Goal: Download file/media

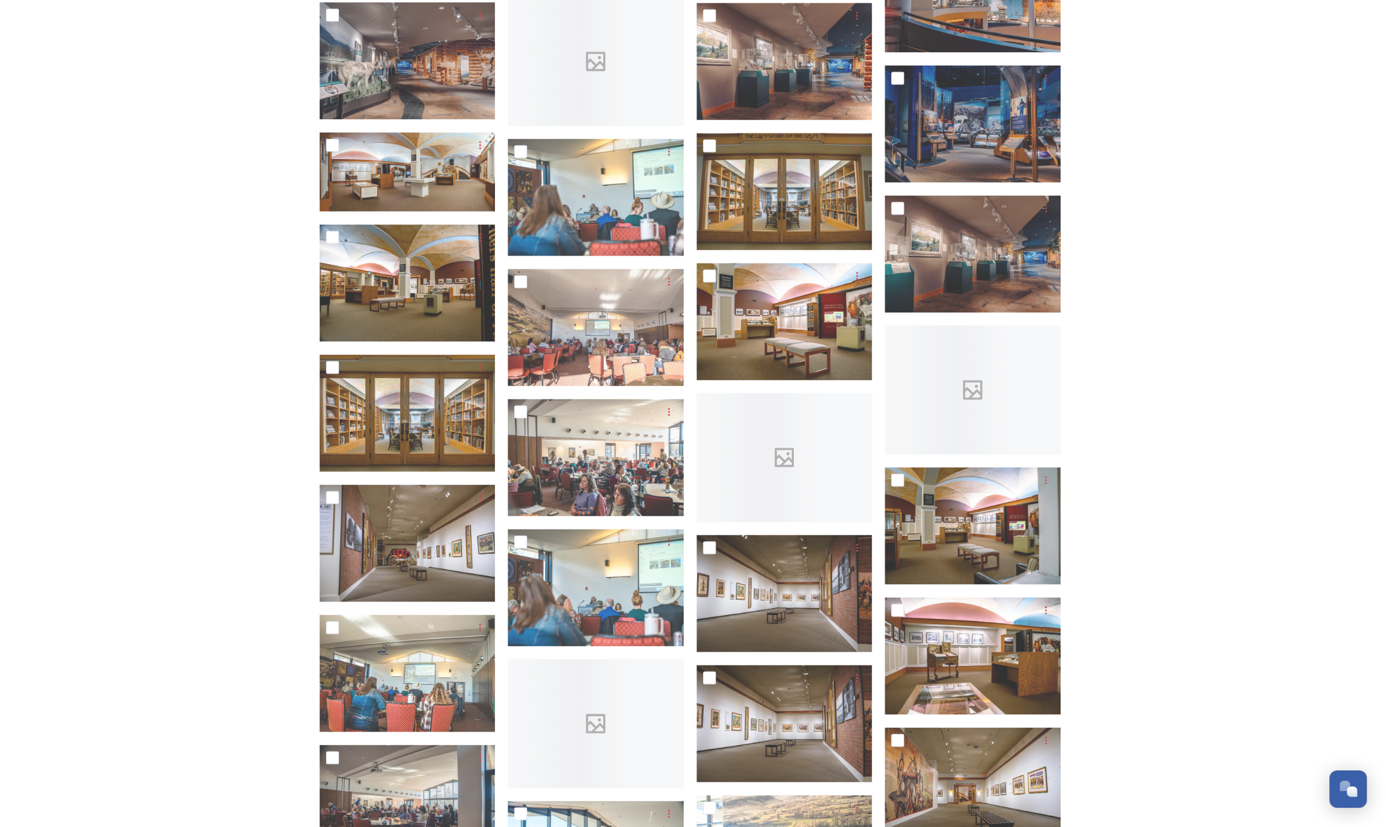
scroll to position [5889, 0]
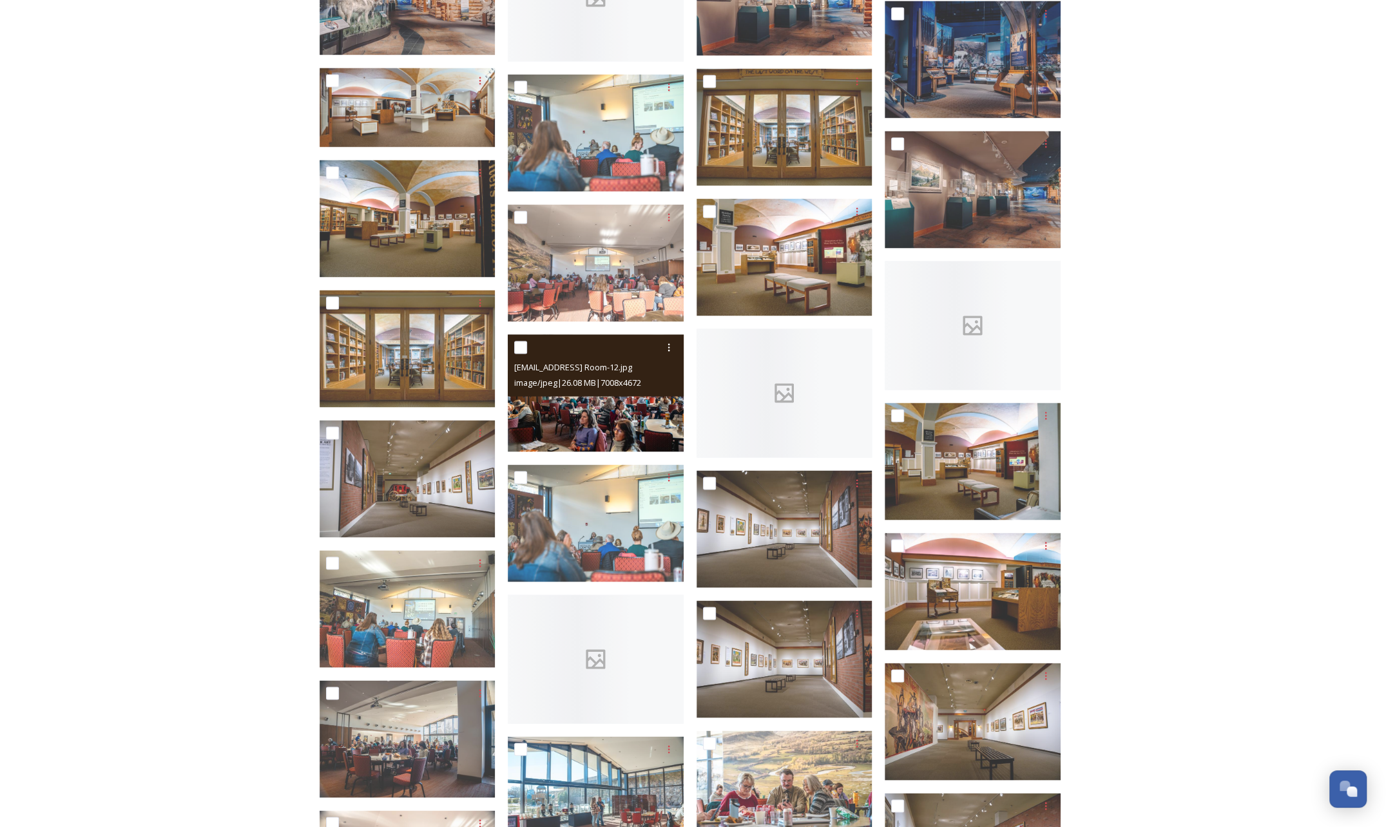
click at [594, 404] on img at bounding box center [596, 392] width 176 height 117
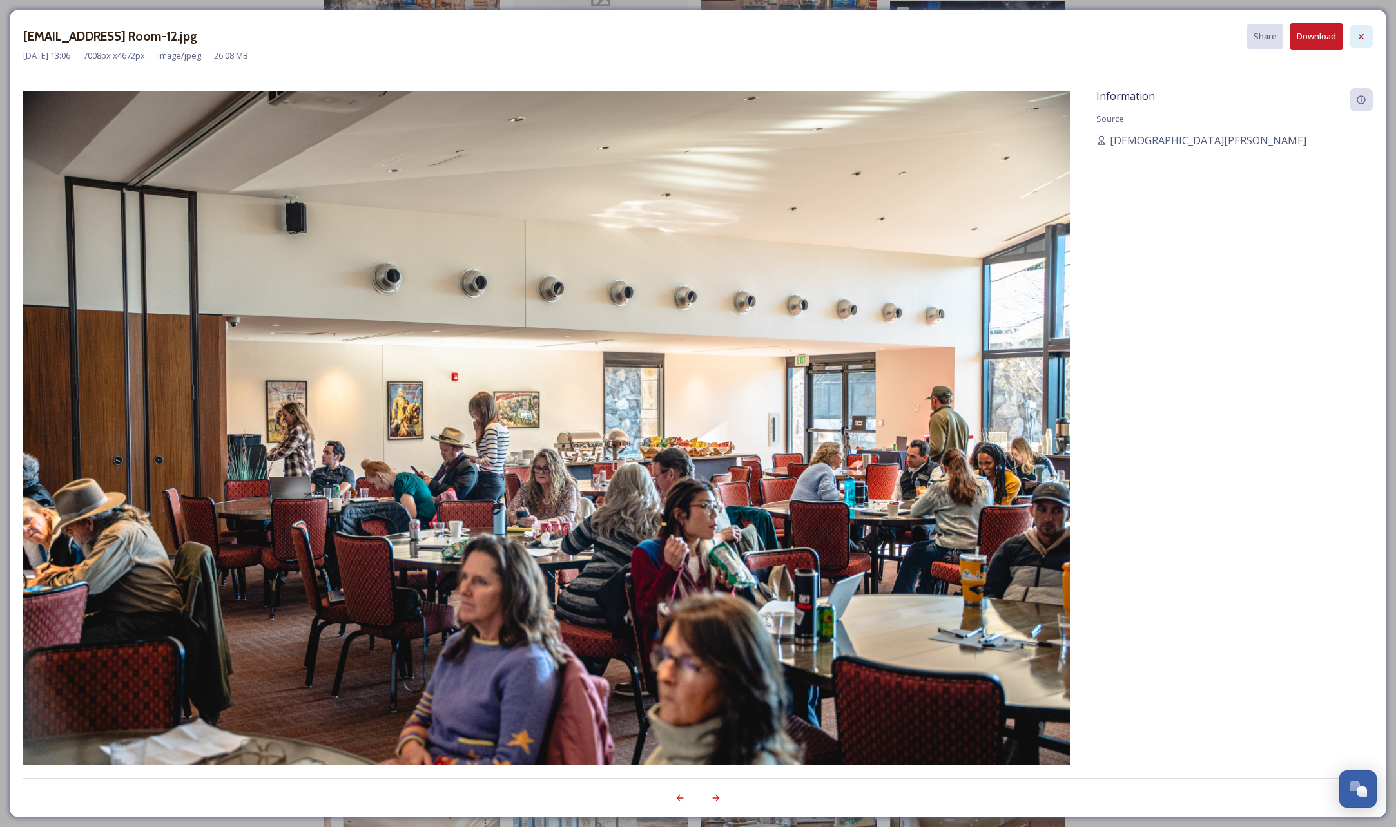
click at [1364, 41] on icon at bounding box center [1361, 37] width 10 height 10
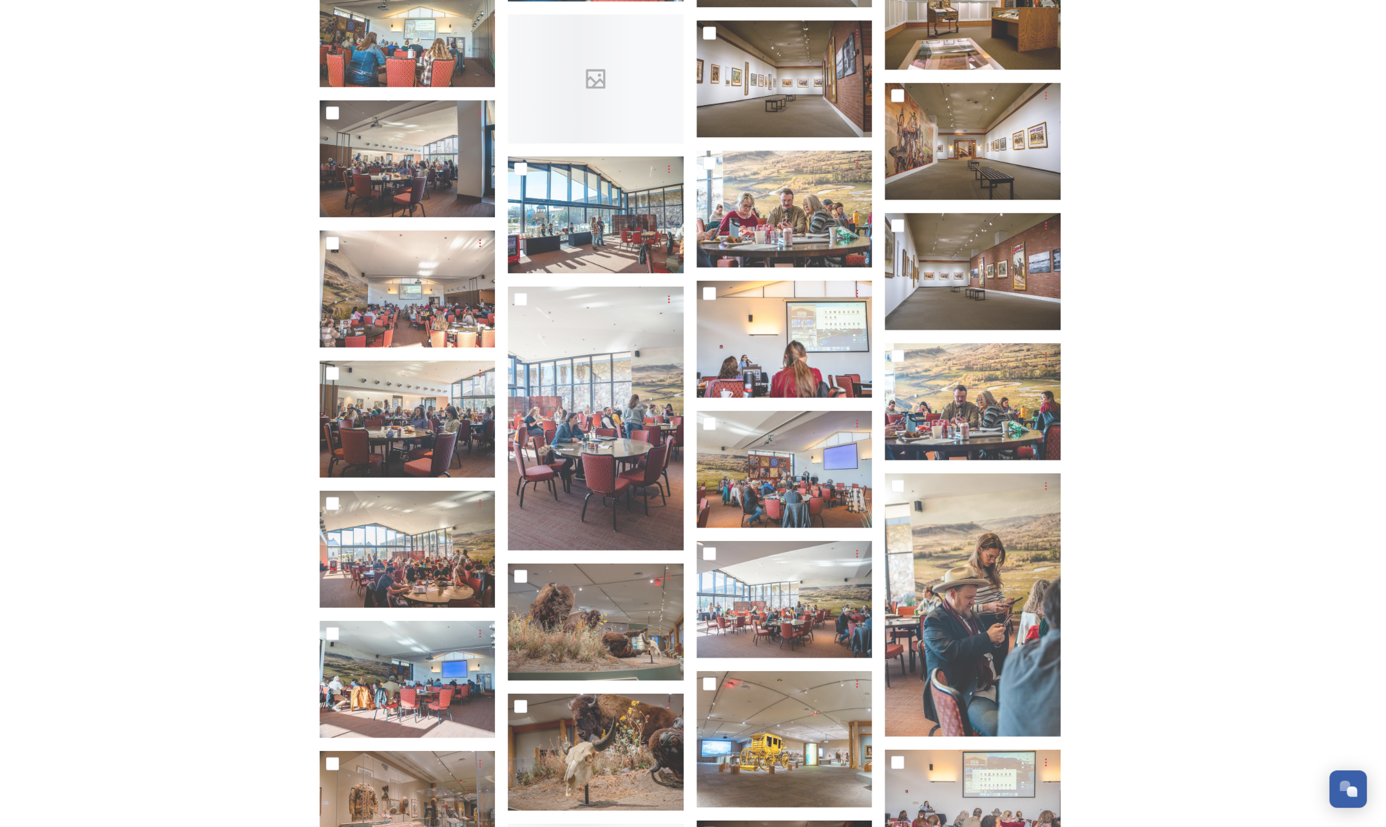
scroll to position [6598, 0]
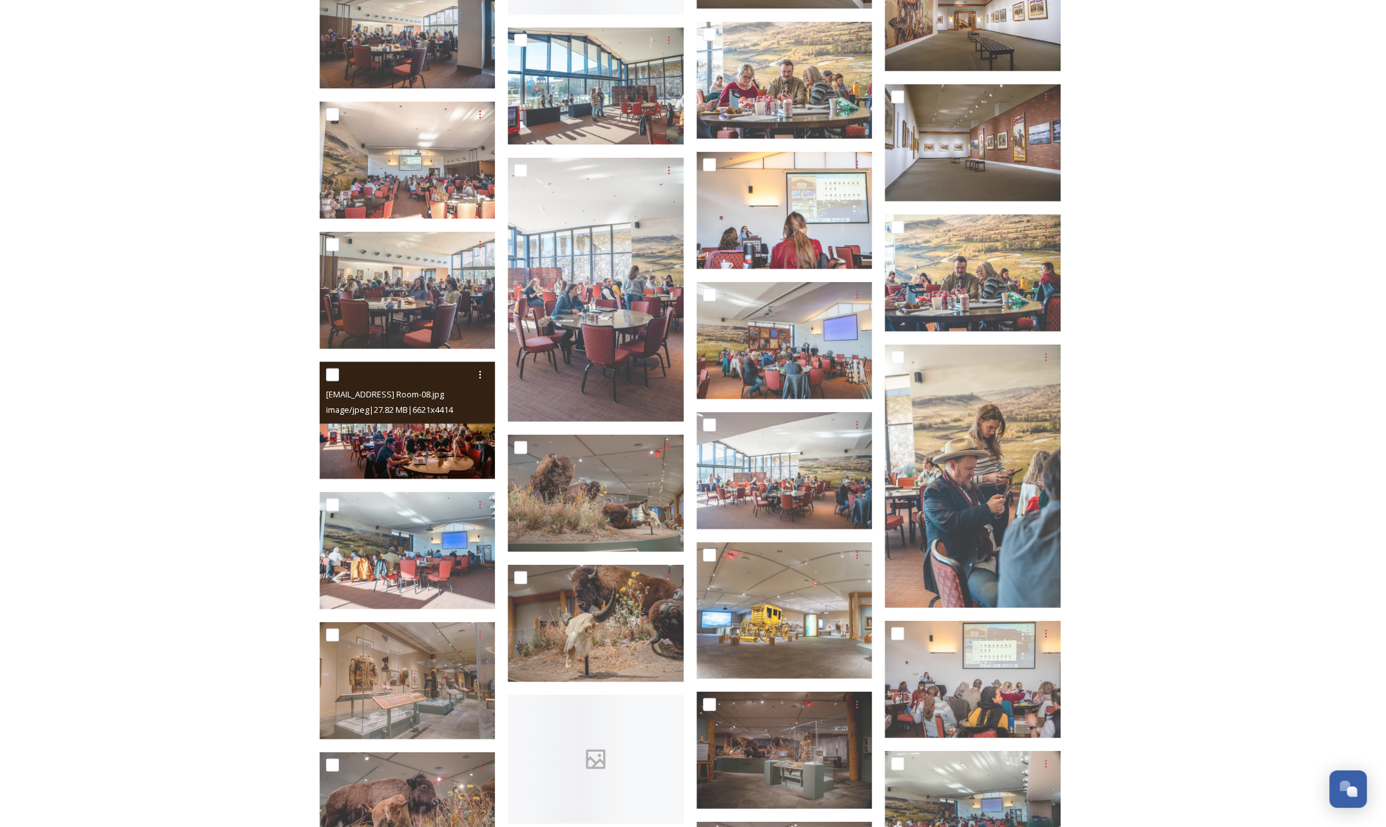
click at [416, 432] on img at bounding box center [408, 420] width 176 height 117
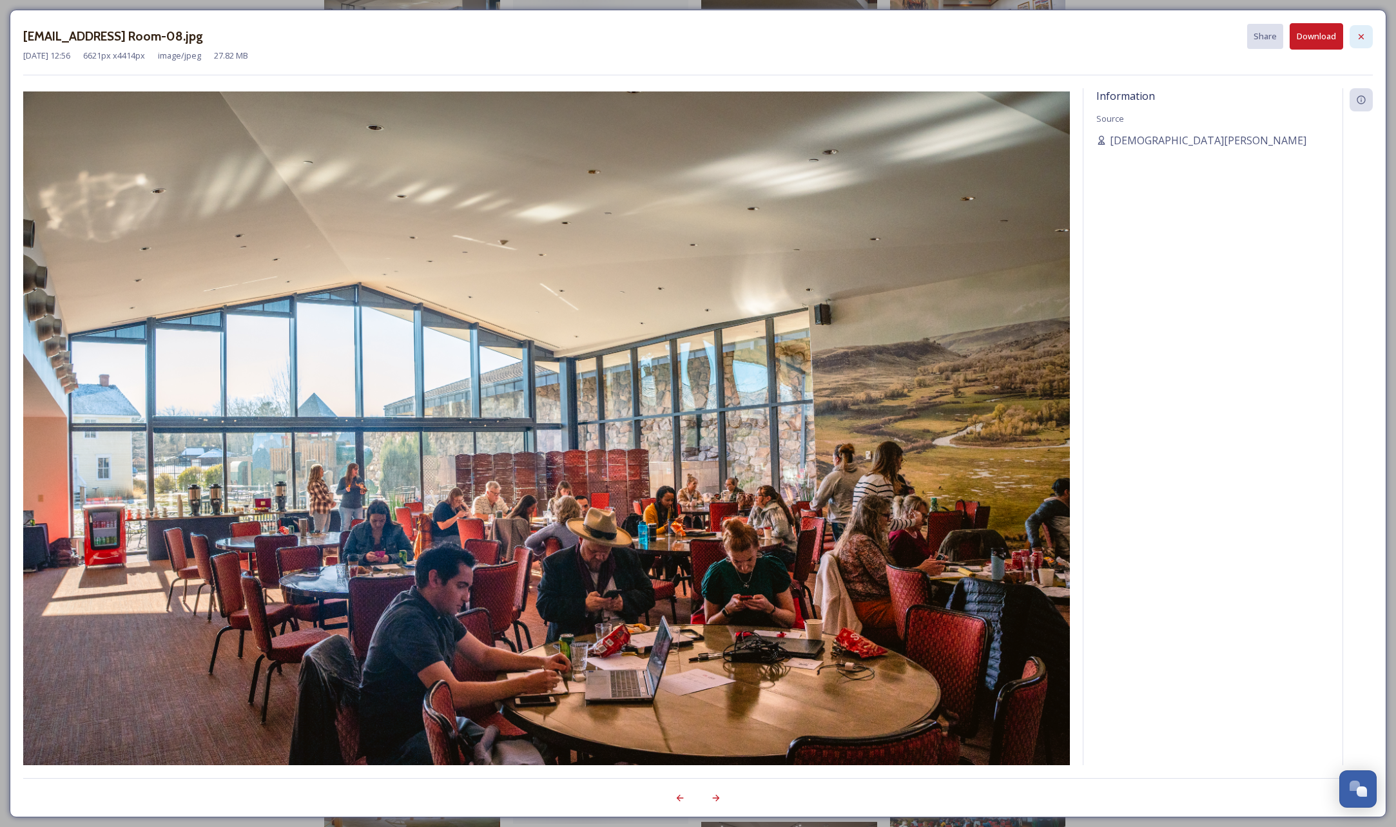
click at [1359, 34] on icon at bounding box center [1361, 37] width 10 height 10
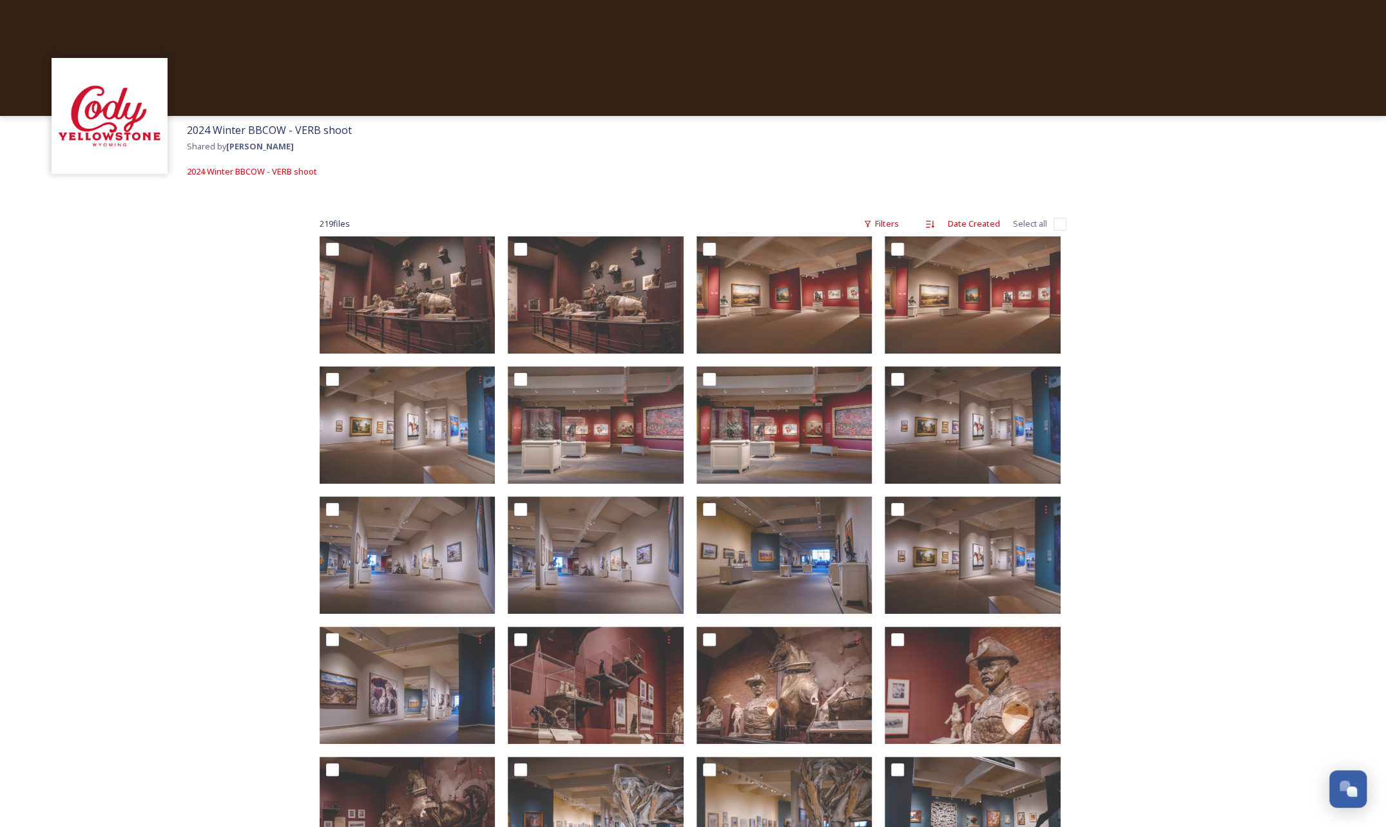
click at [1061, 220] on input "checkbox" at bounding box center [1060, 224] width 13 height 13
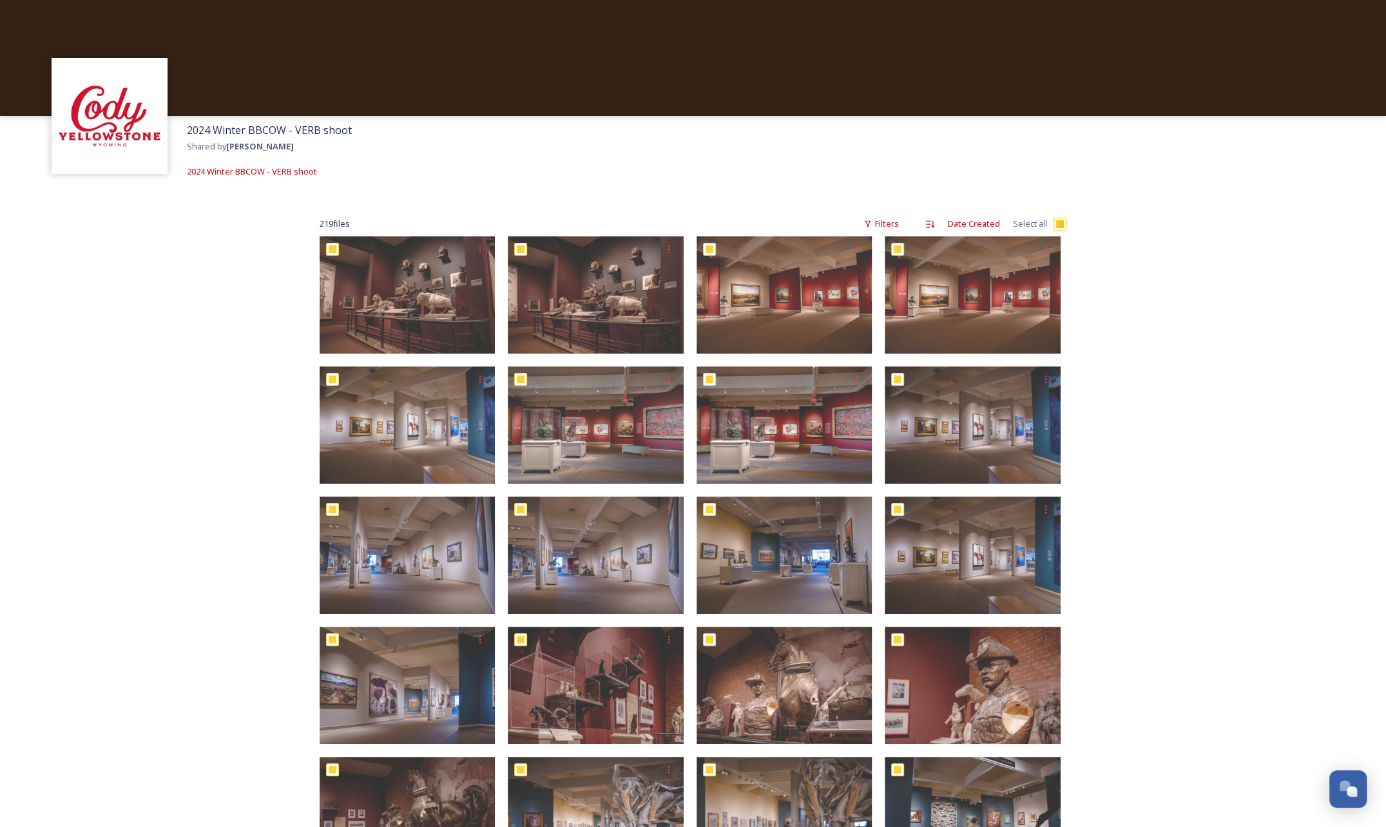
checkbox input "true"
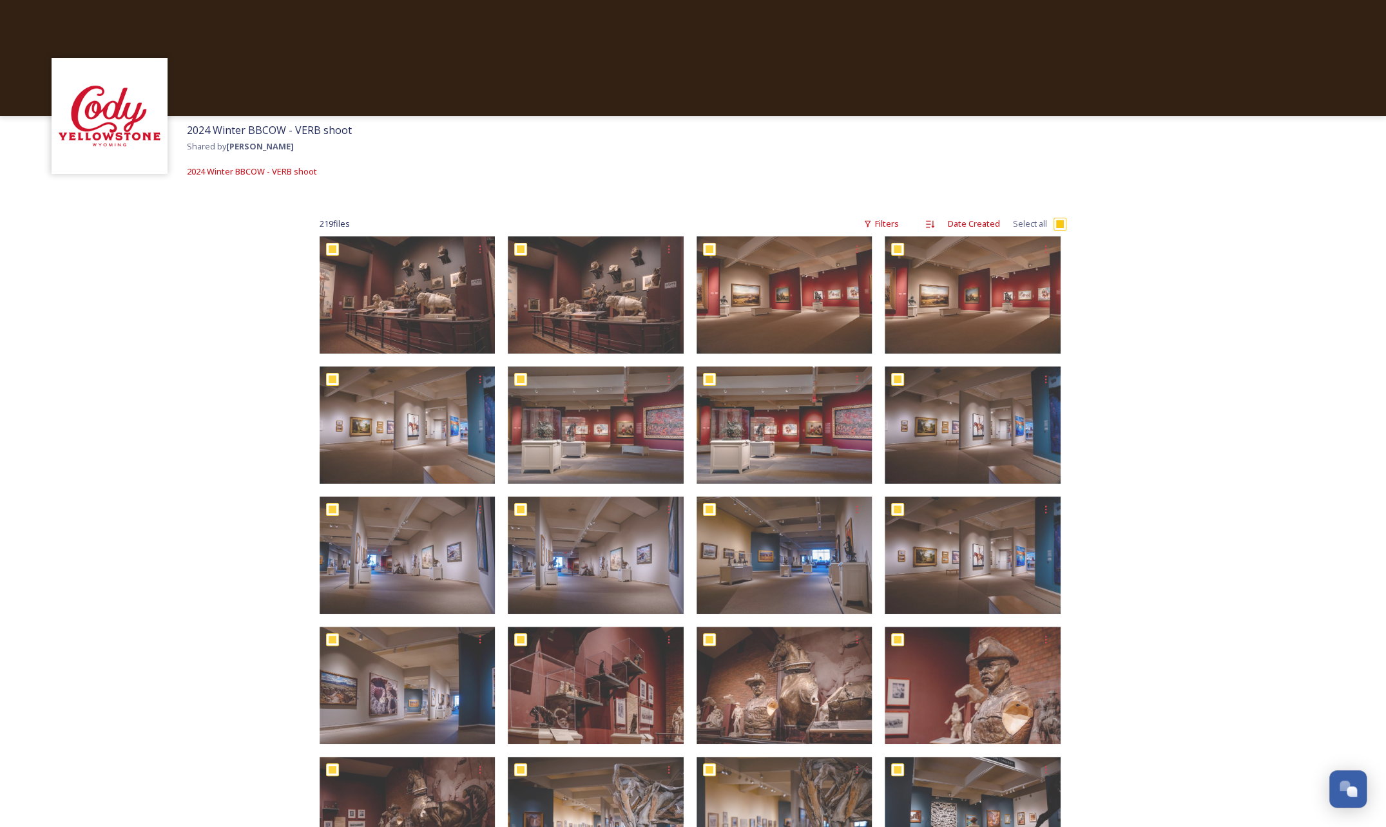
checkbox input "true"
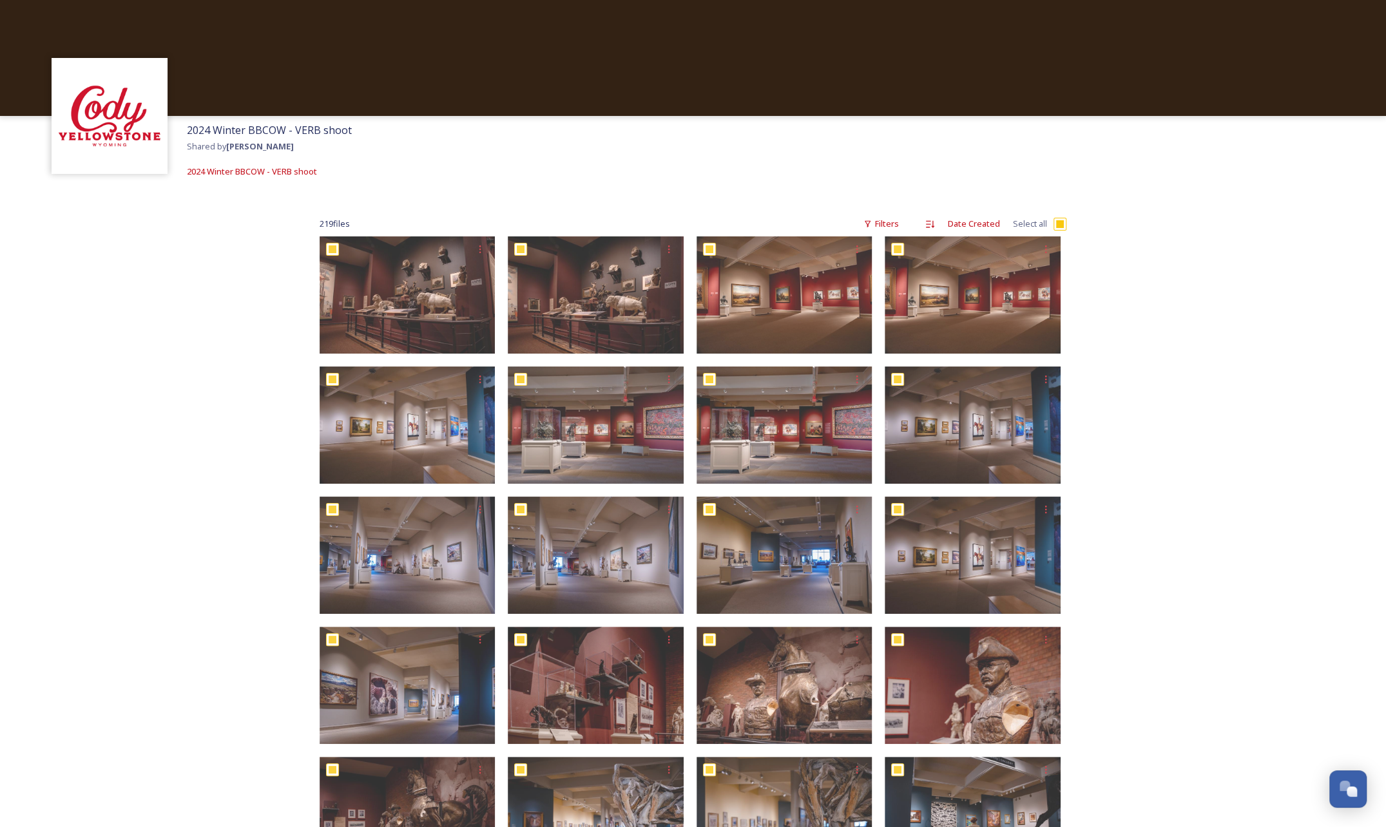
checkbox input "true"
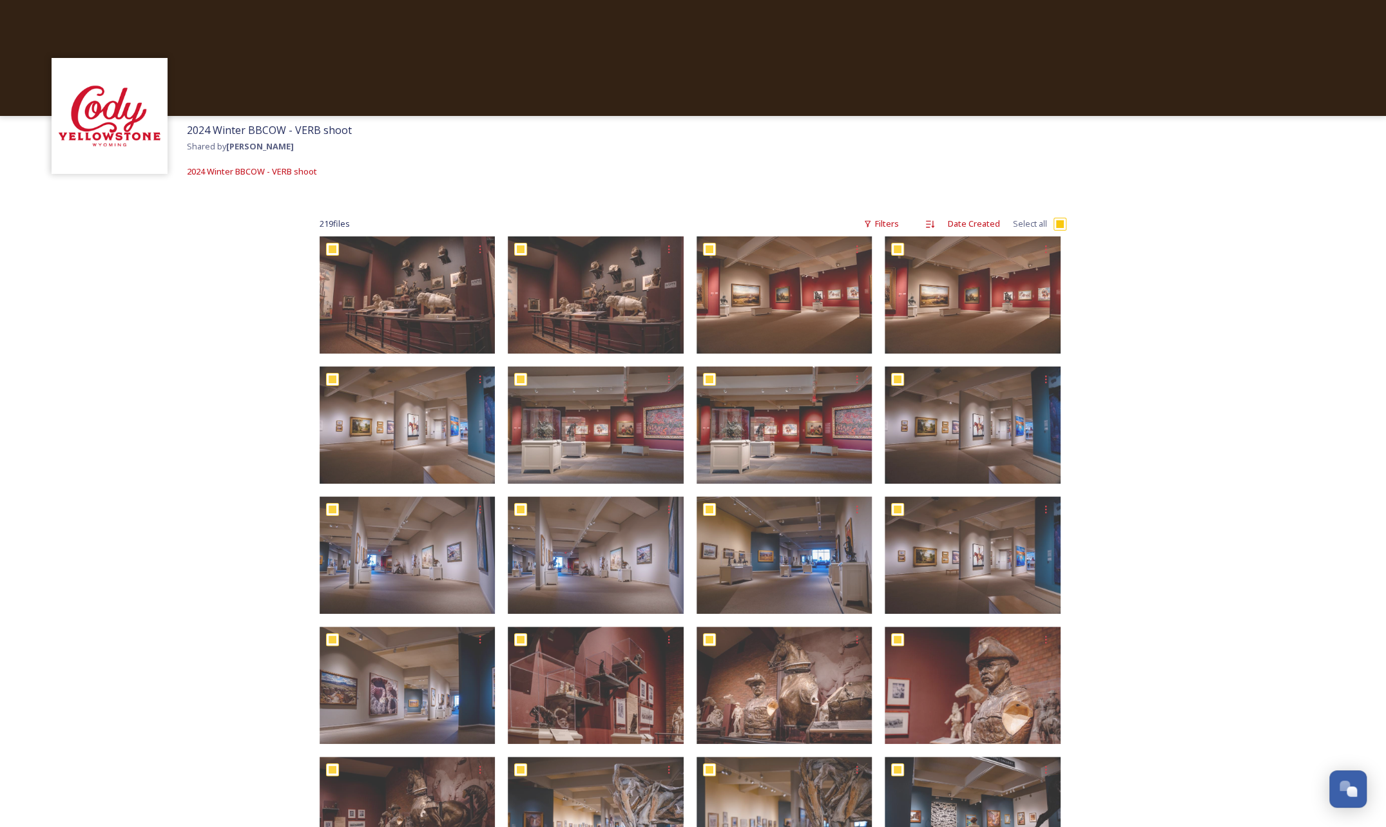
checkbox input "true"
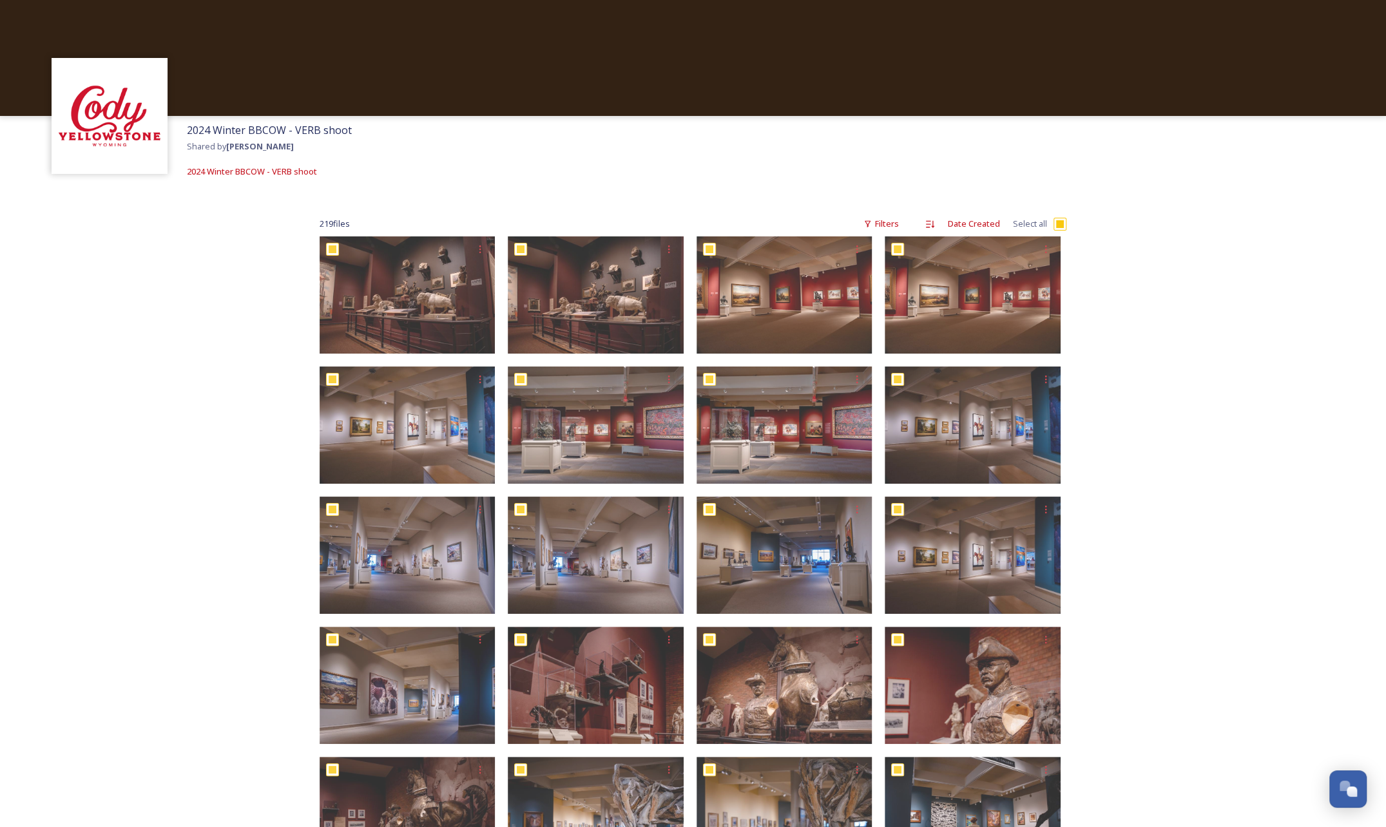
checkbox input "true"
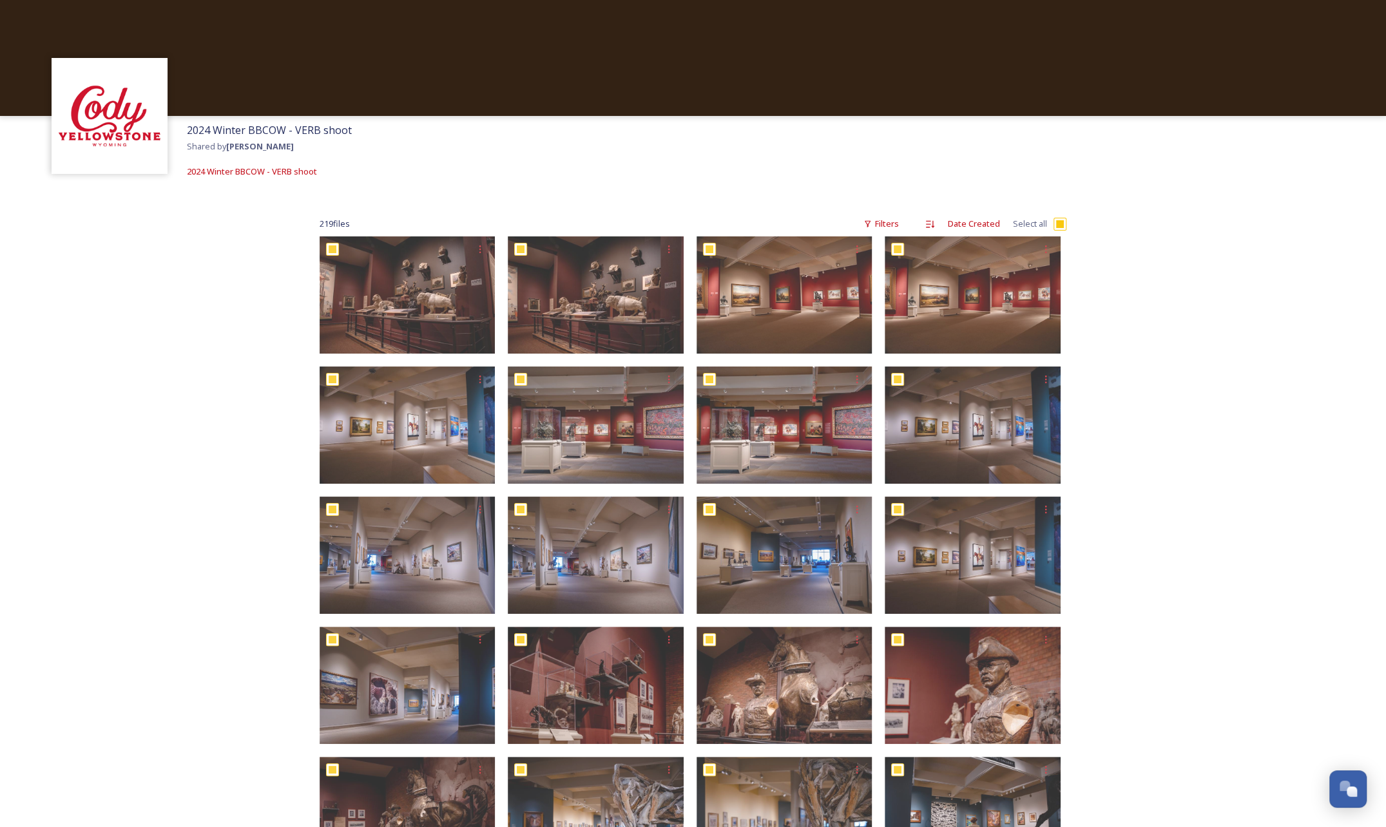
checkbox input "true"
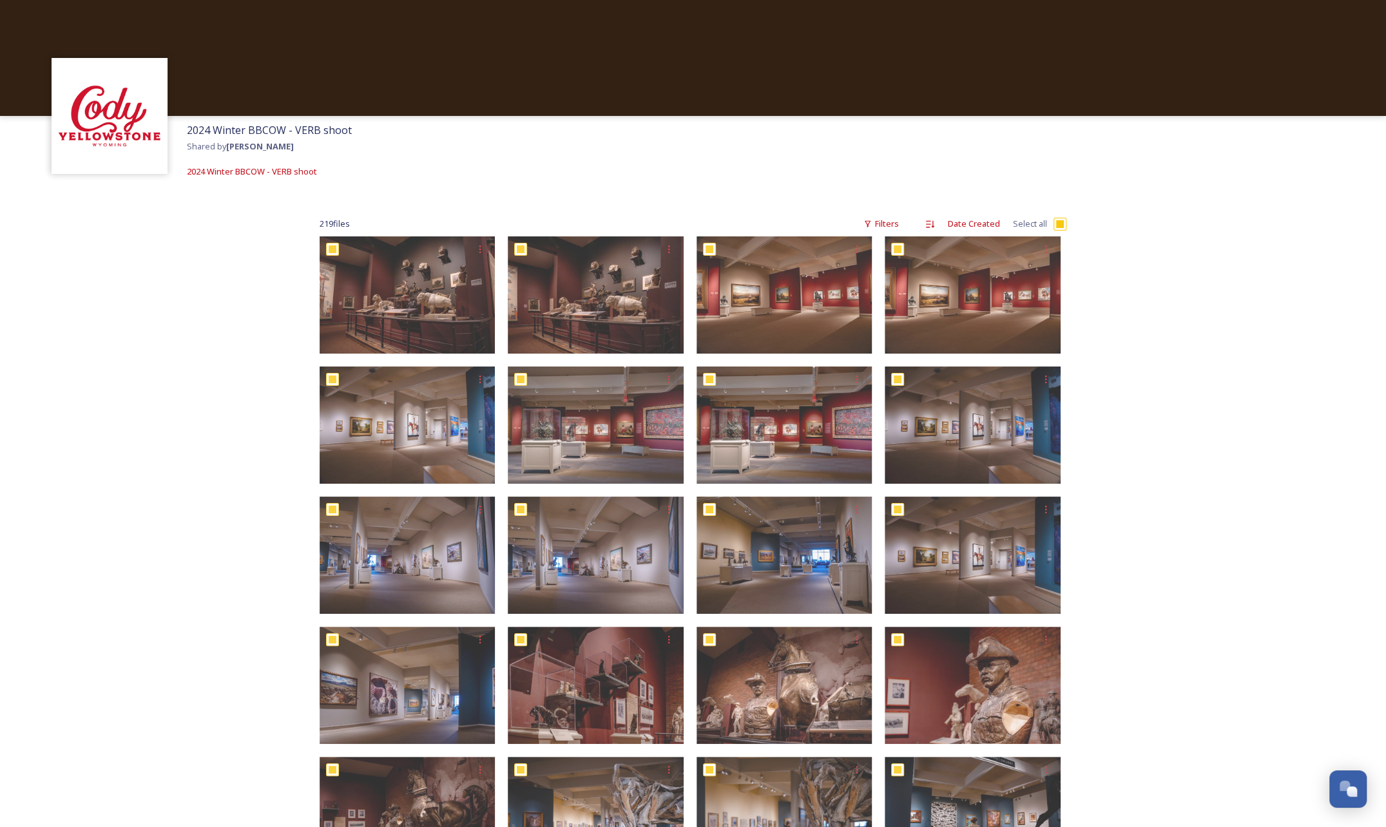
checkbox input "true"
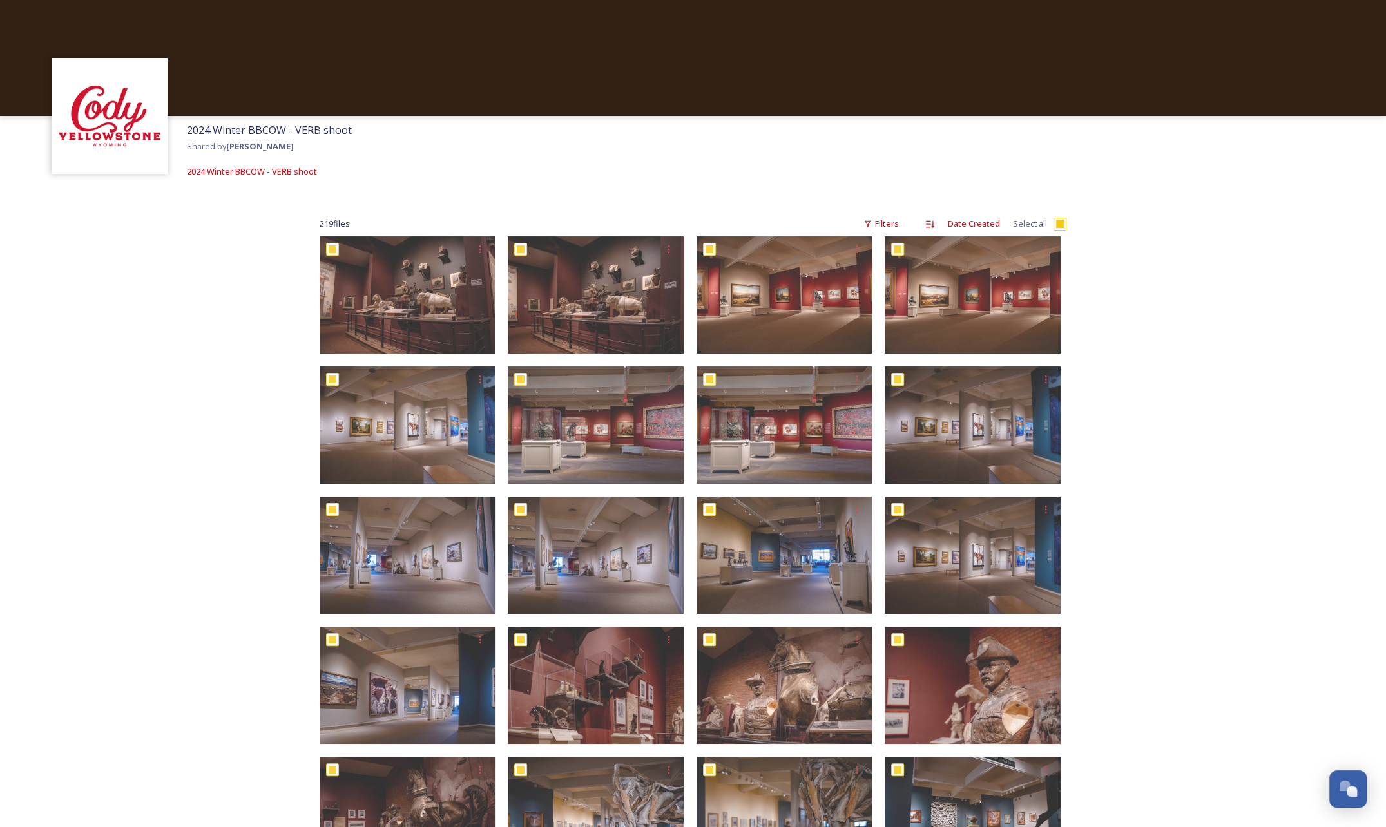
checkbox input "true"
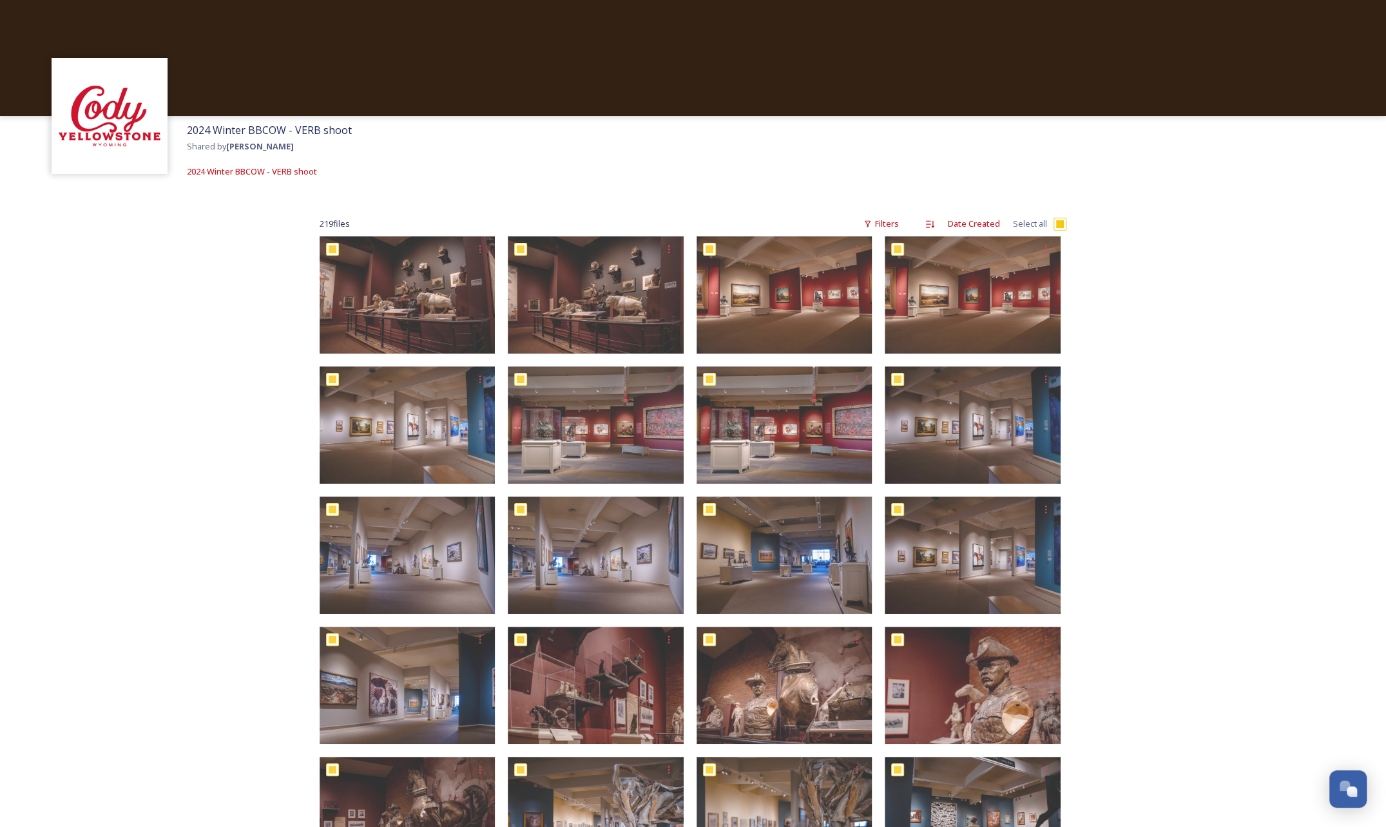
checkbox input "true"
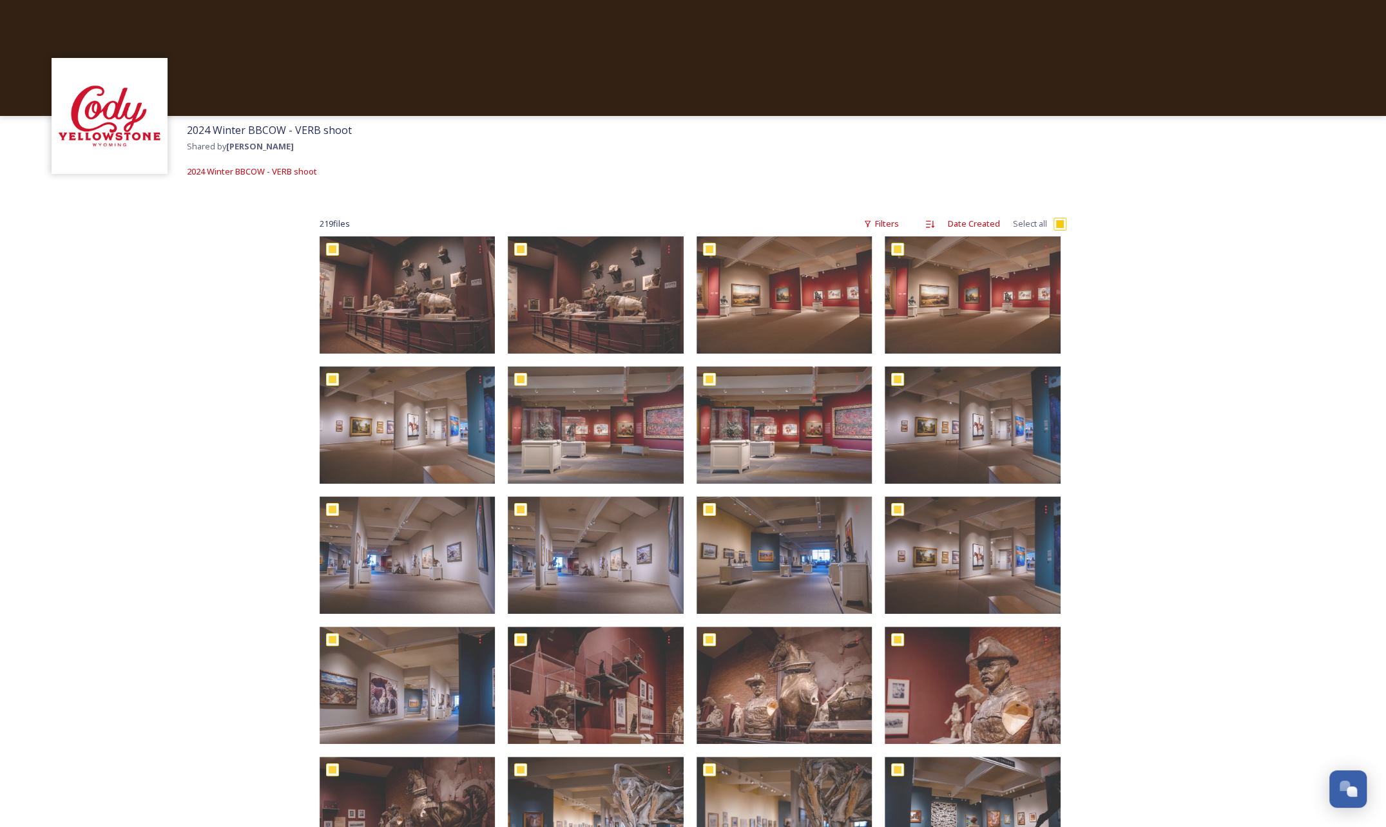
checkbox input "true"
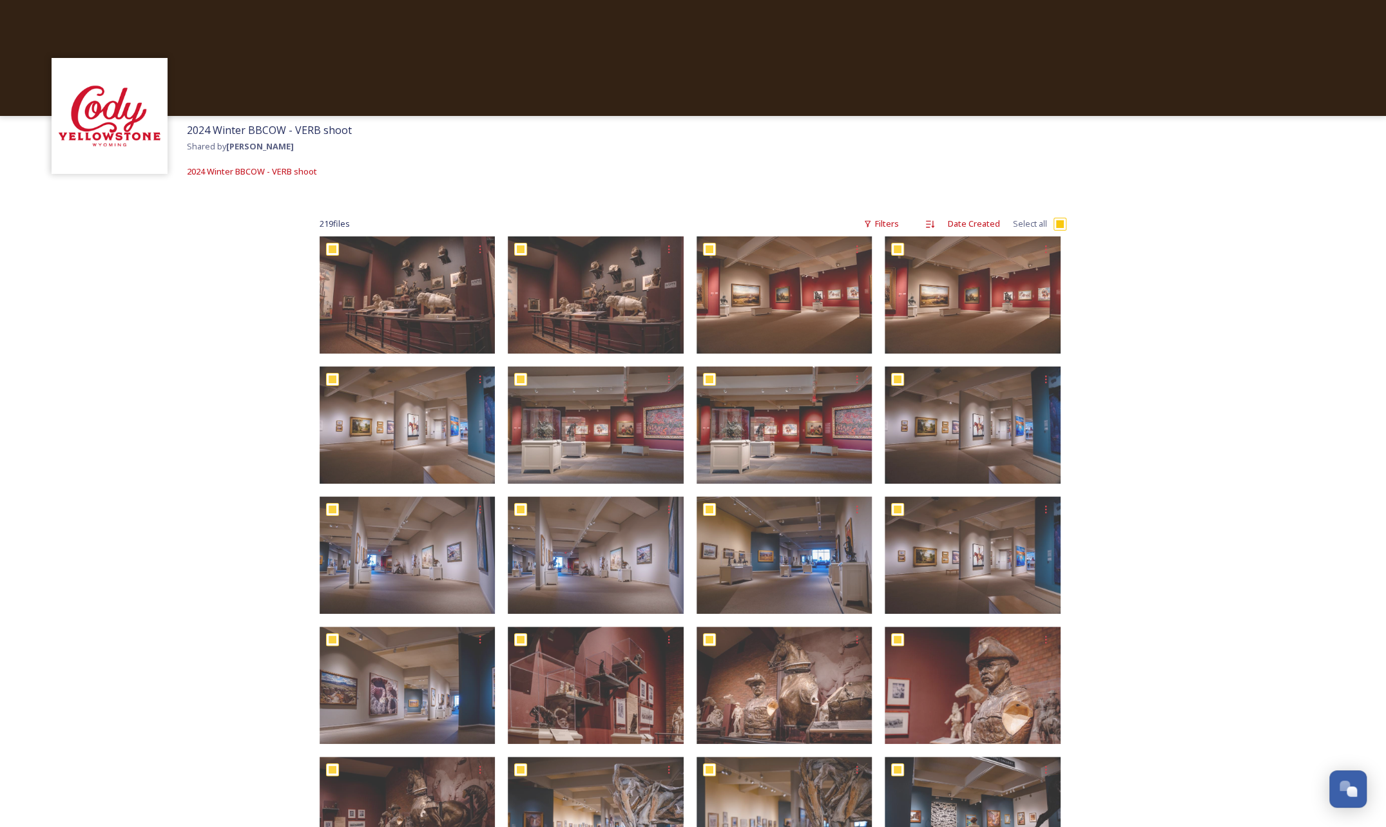
checkbox input "true"
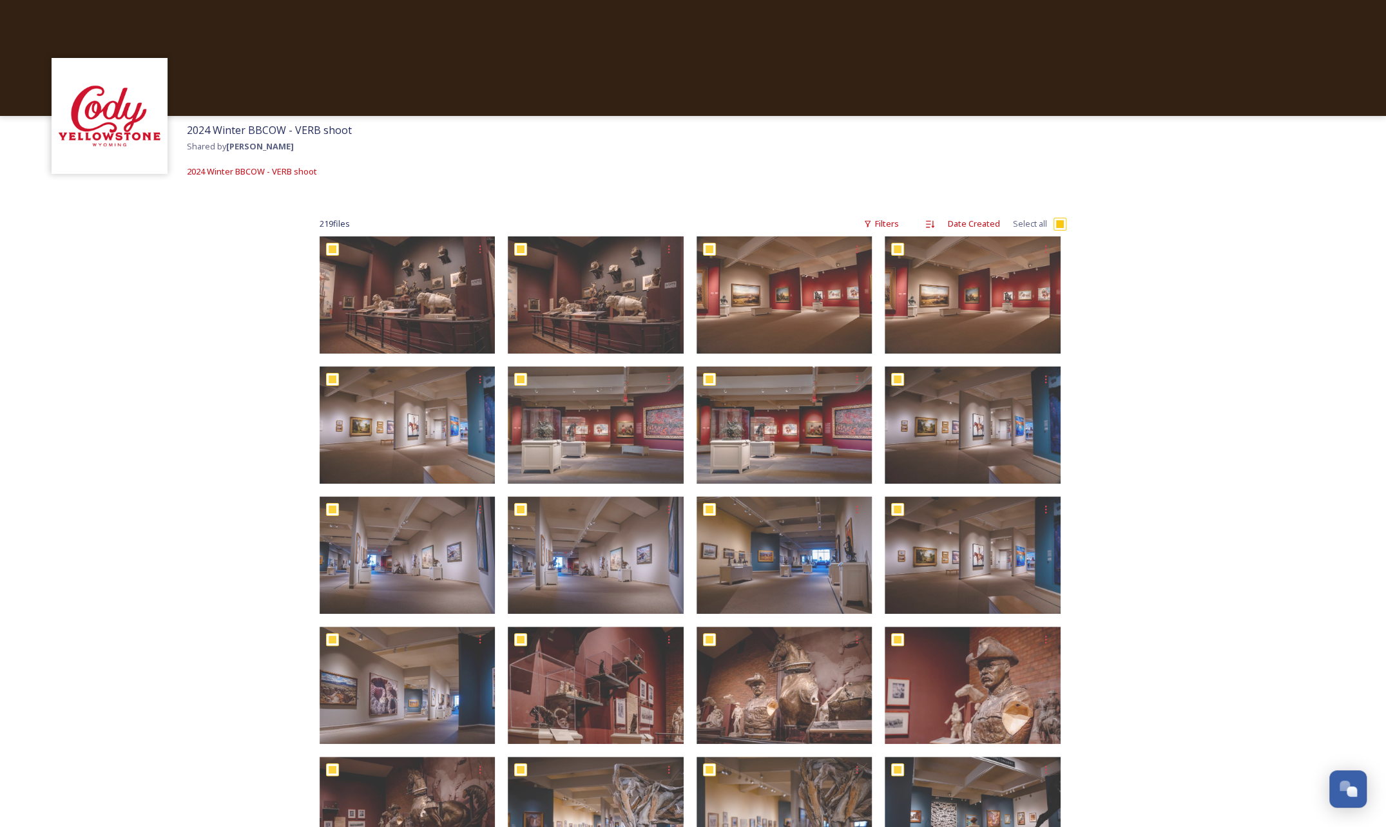
checkbox input "true"
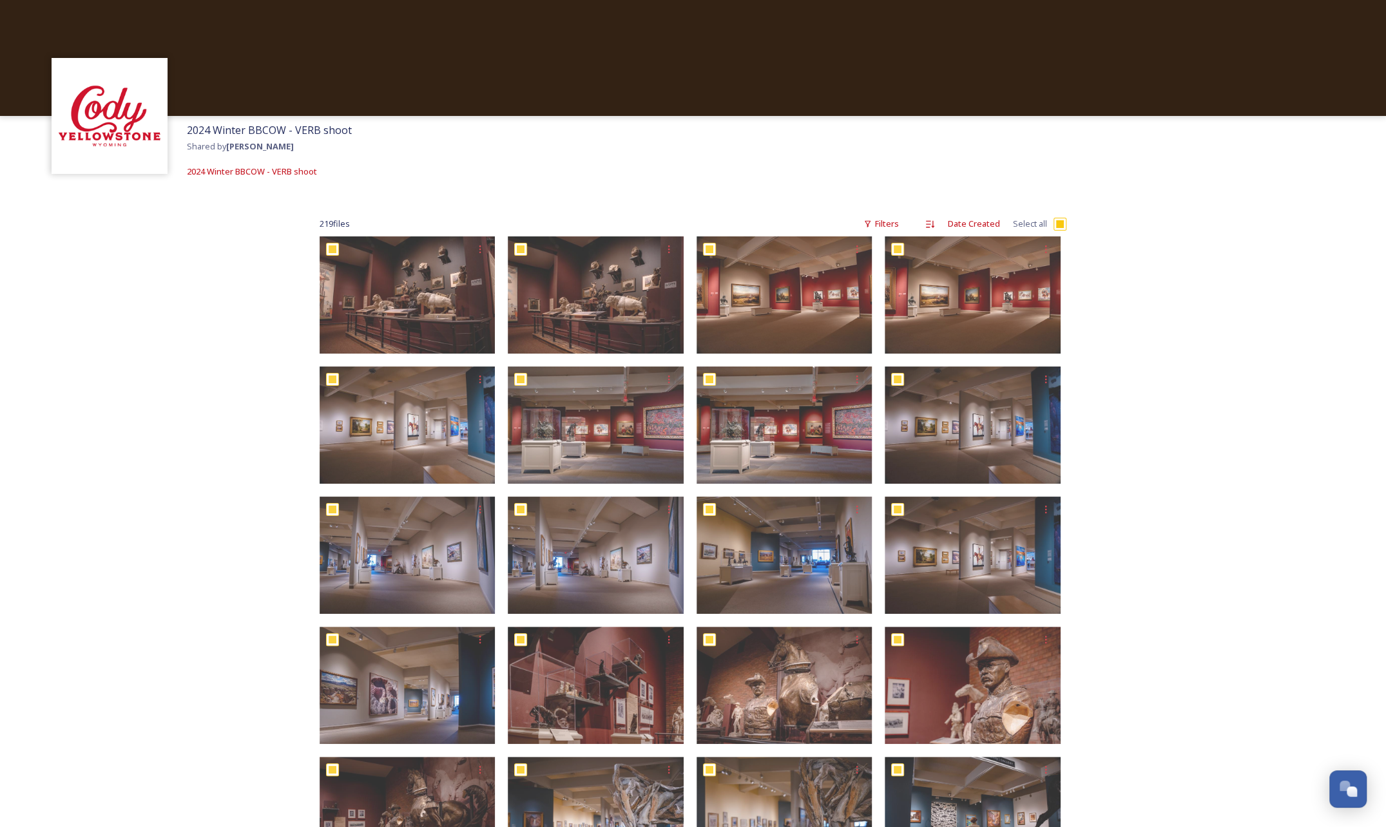
checkbox input "true"
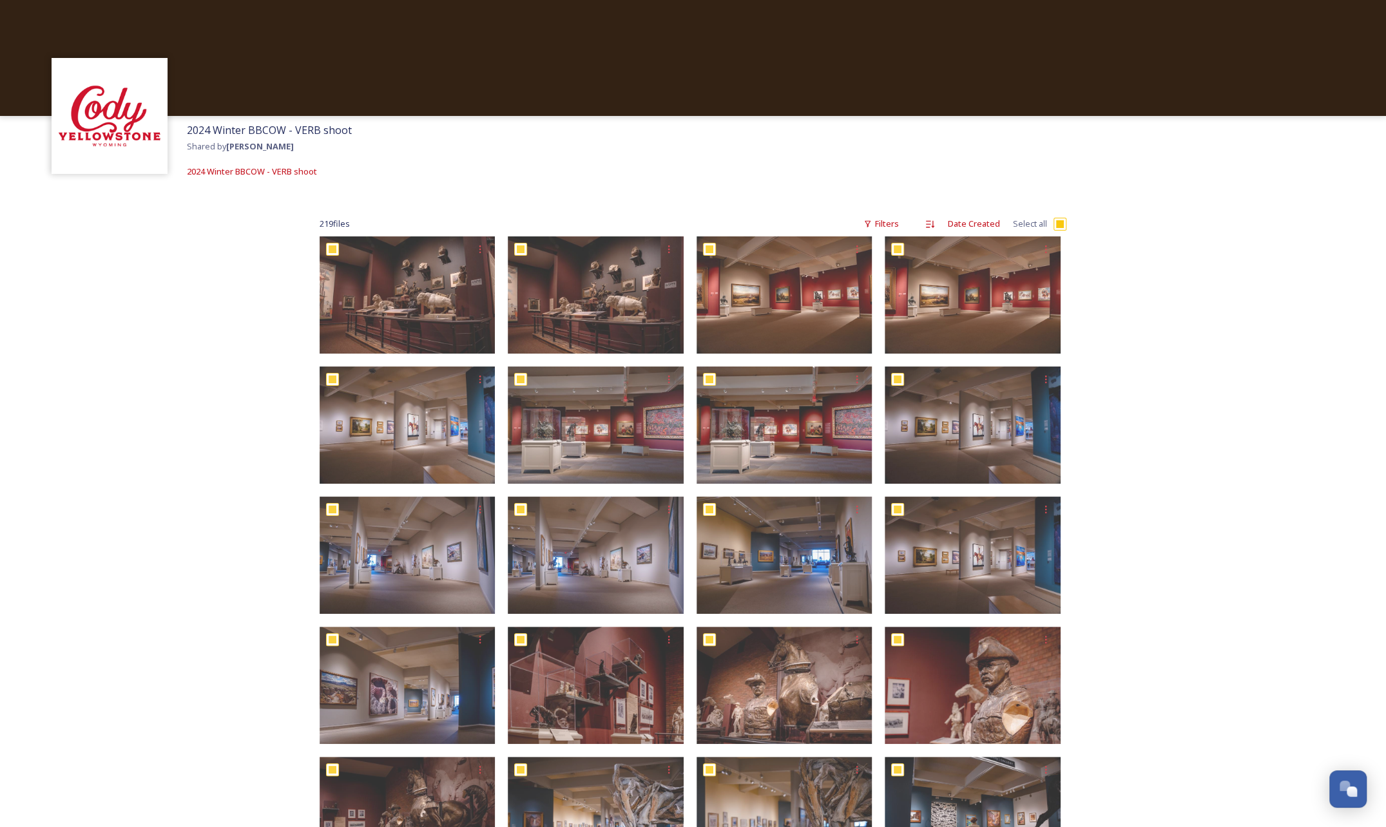
checkbox input "true"
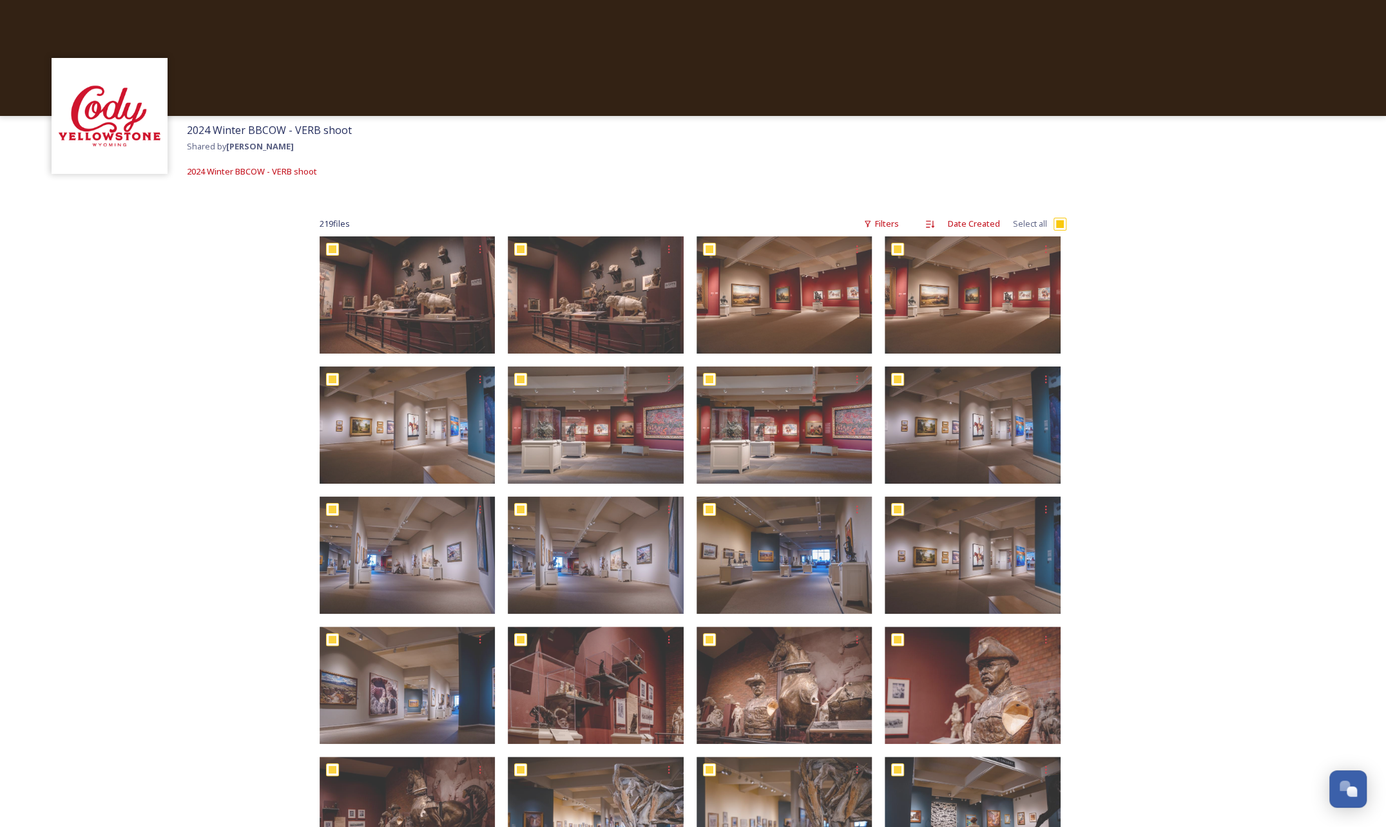
checkbox input "true"
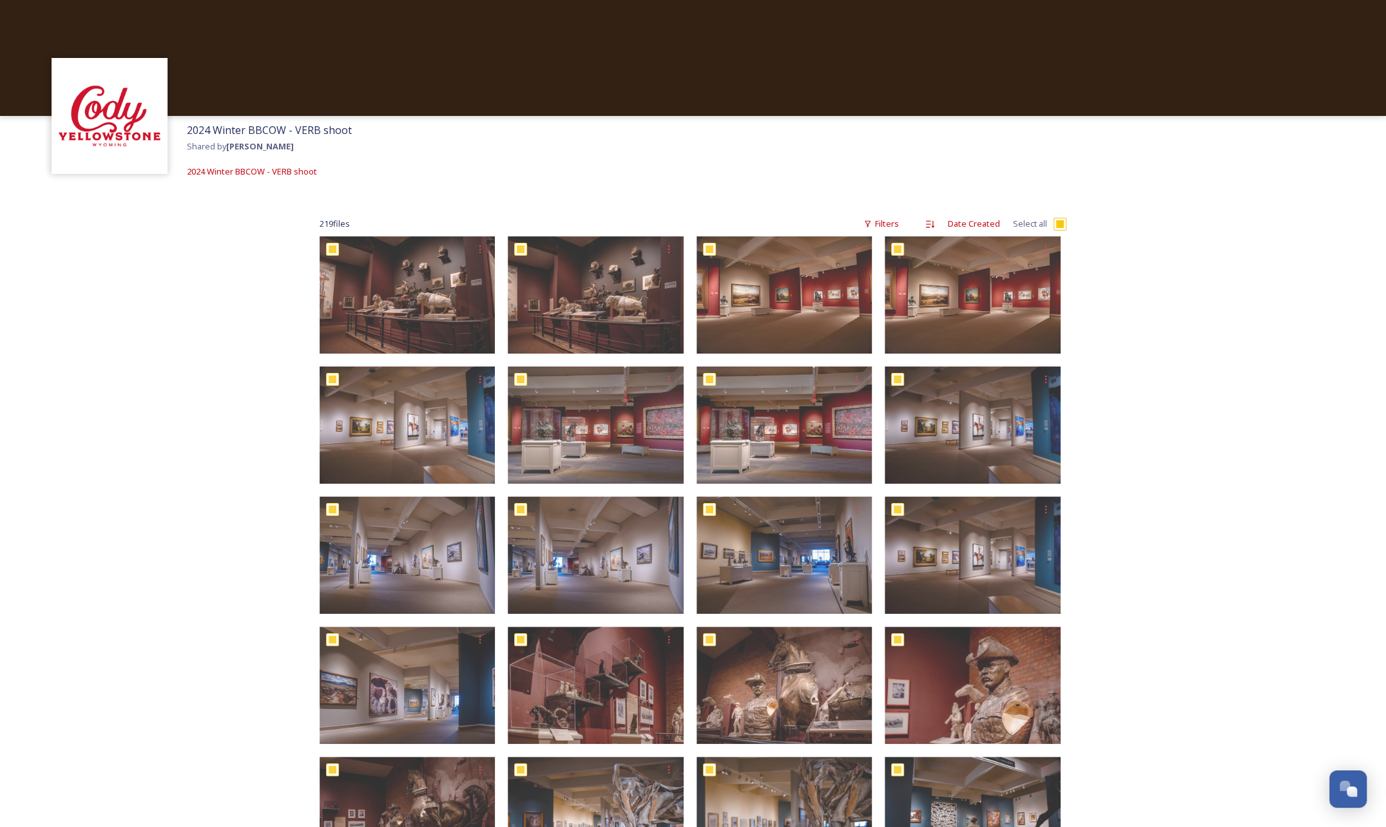
checkbox input "true"
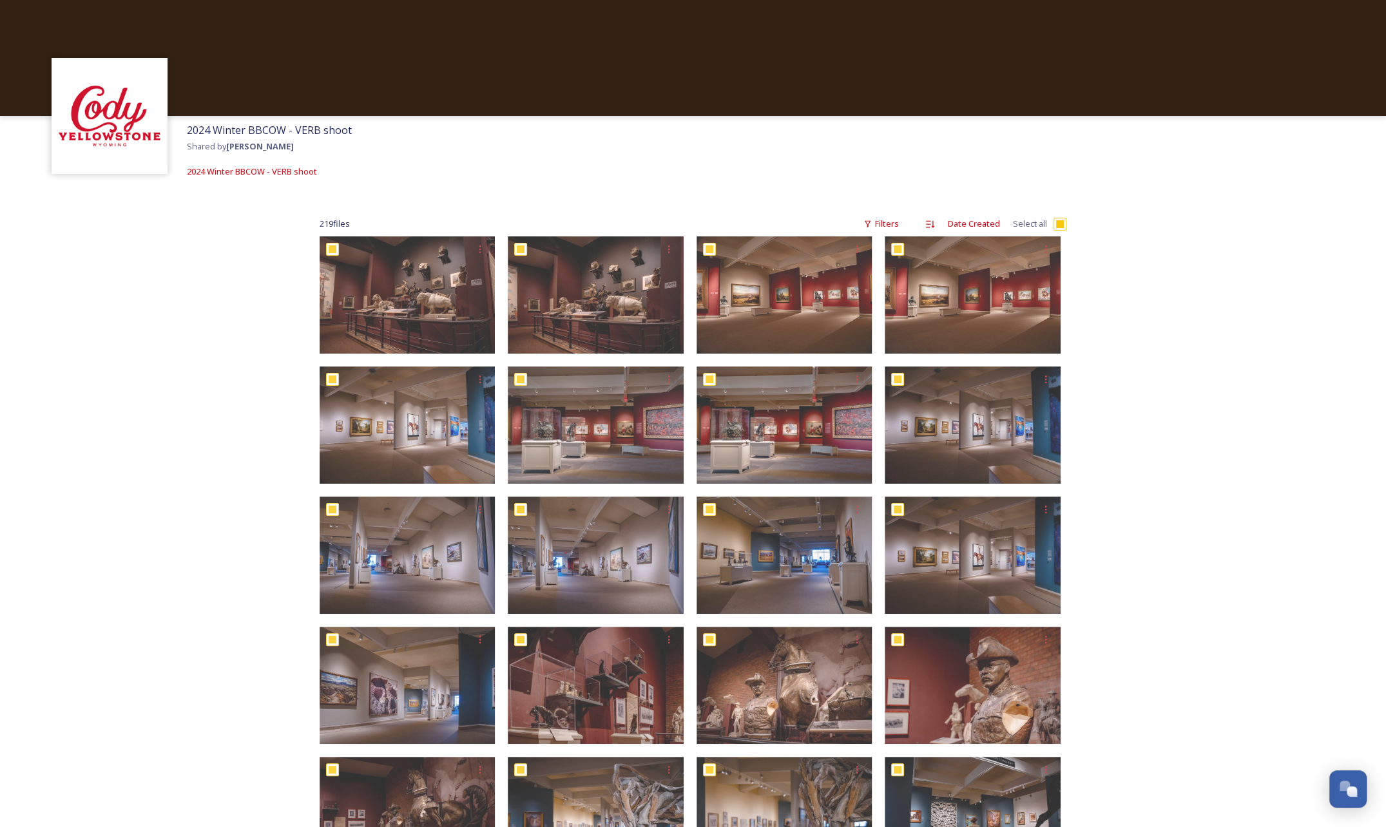
checkbox input "true"
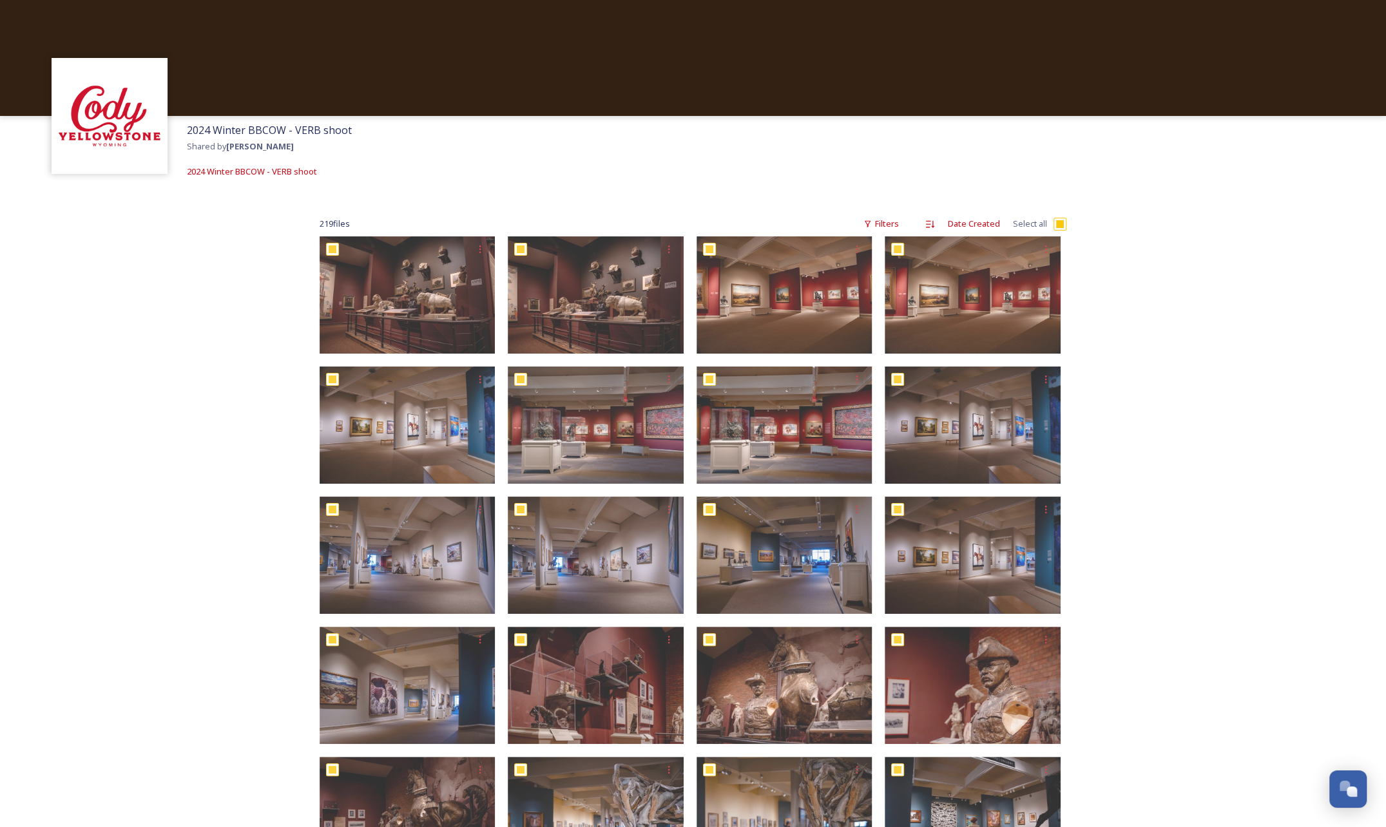
checkbox input "true"
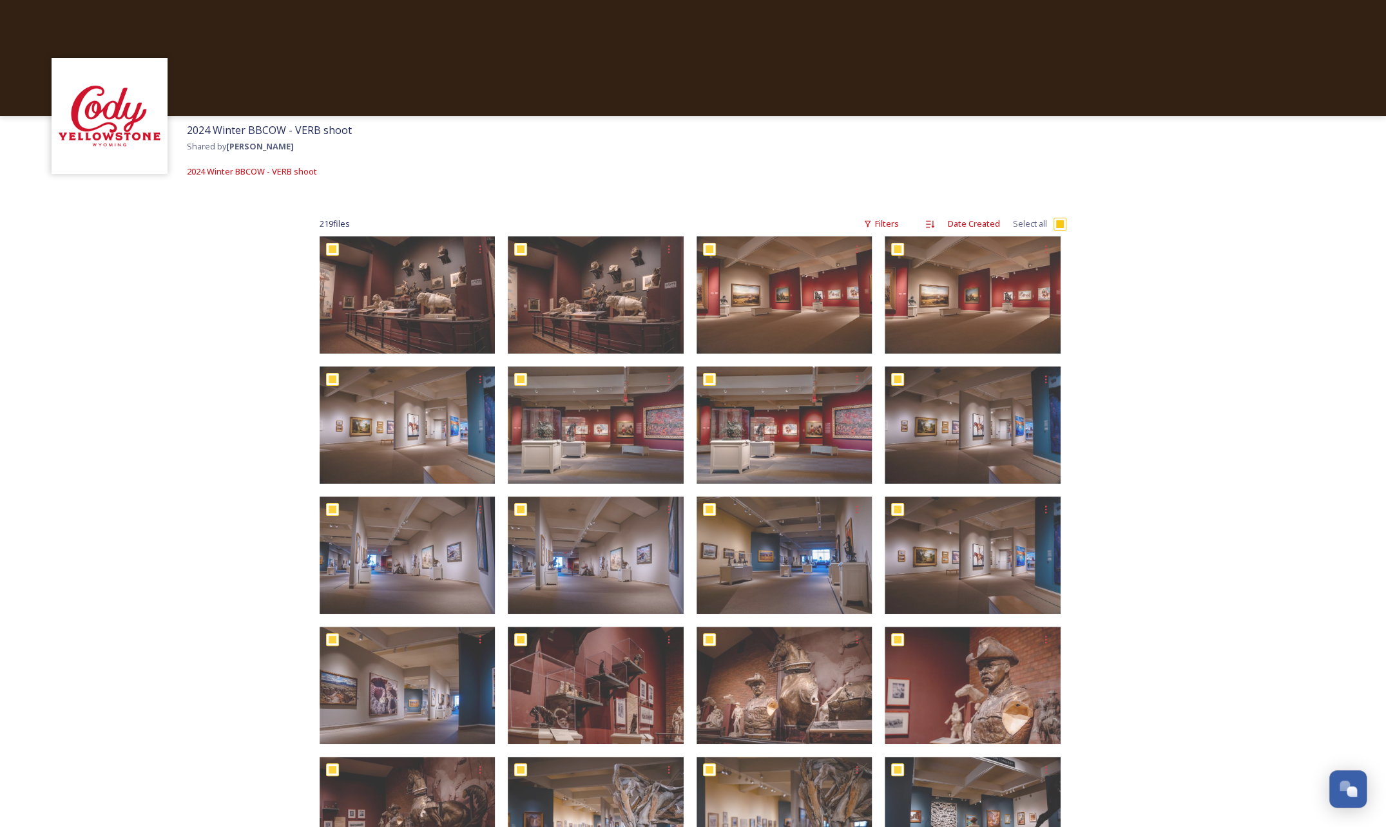
checkbox input "true"
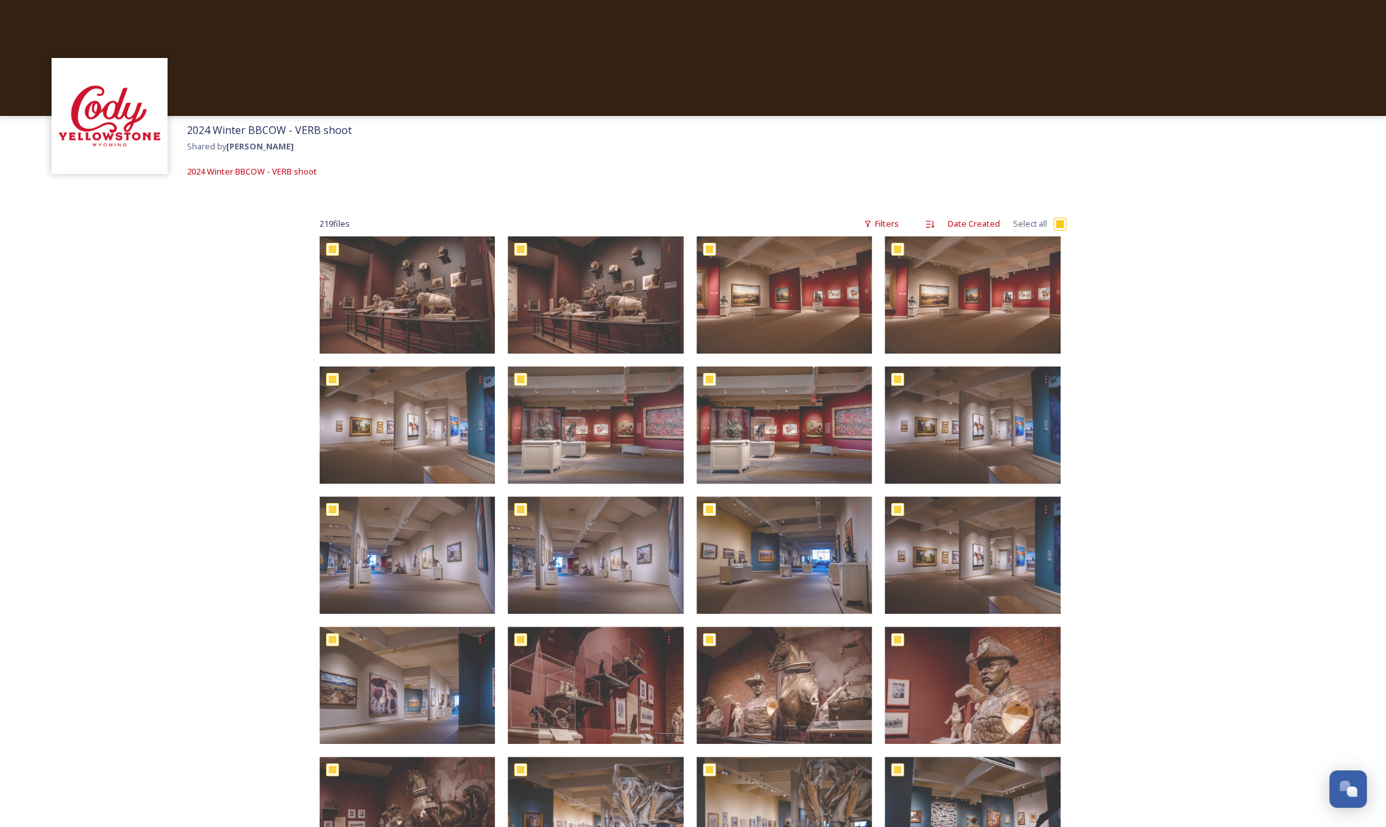
checkbox input "true"
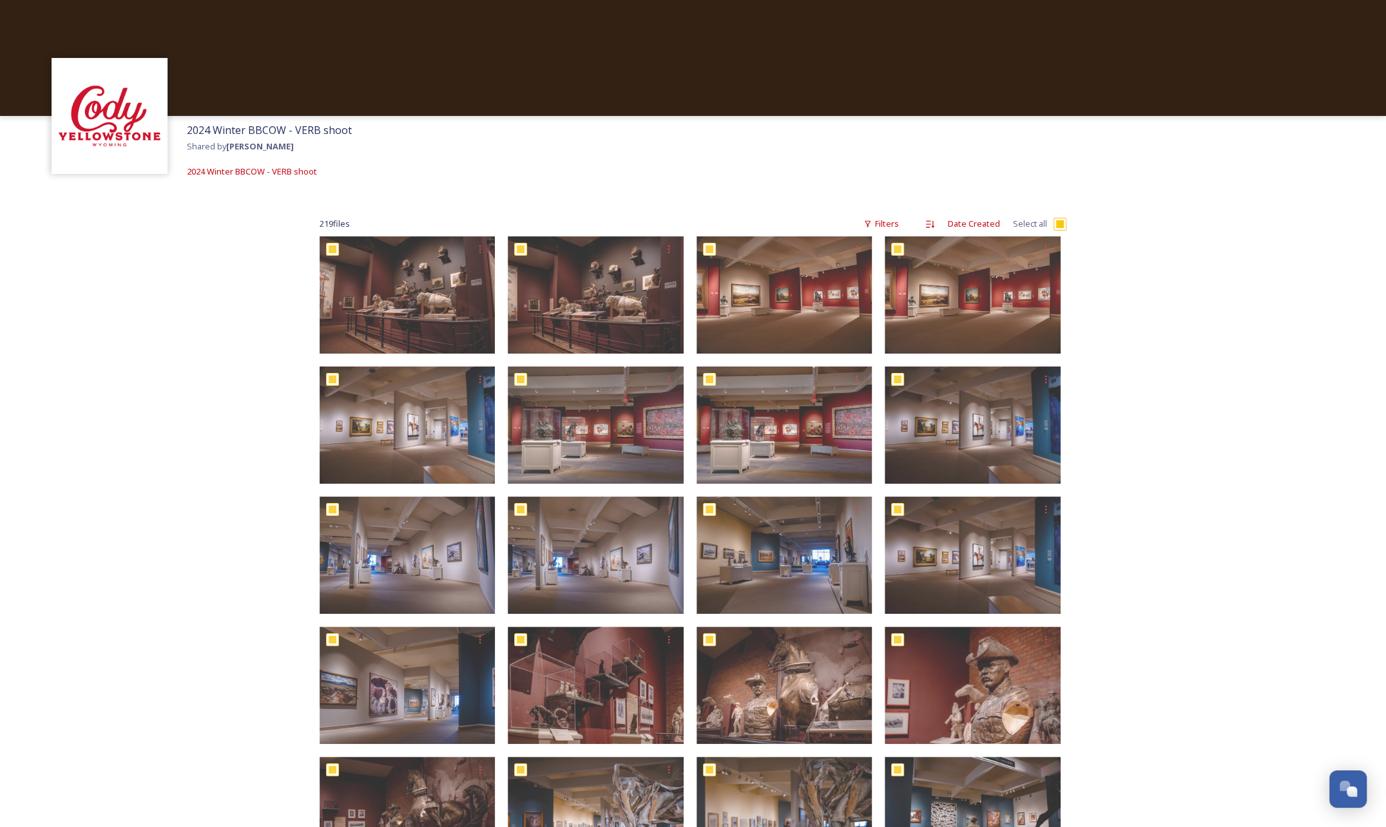
checkbox input "true"
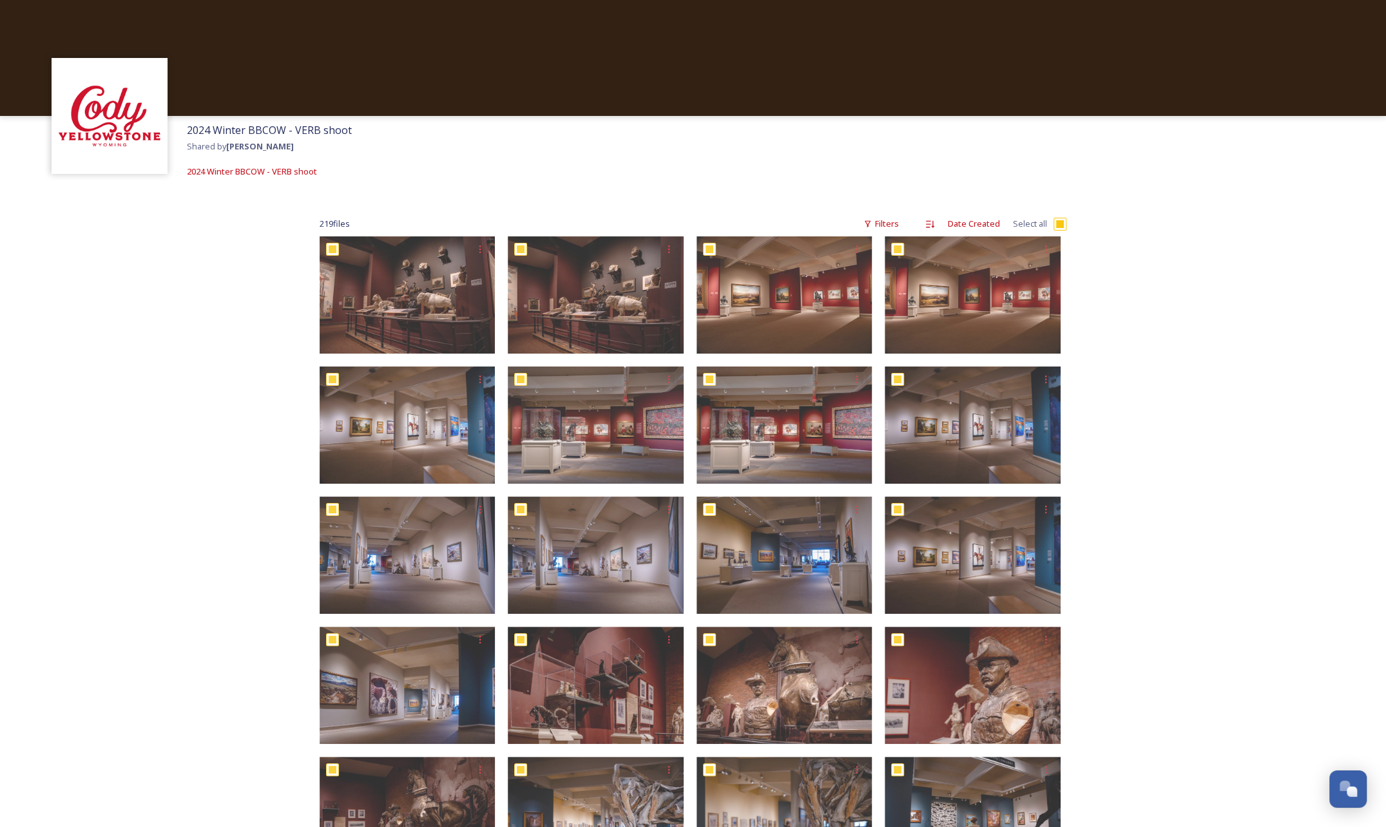
checkbox input "true"
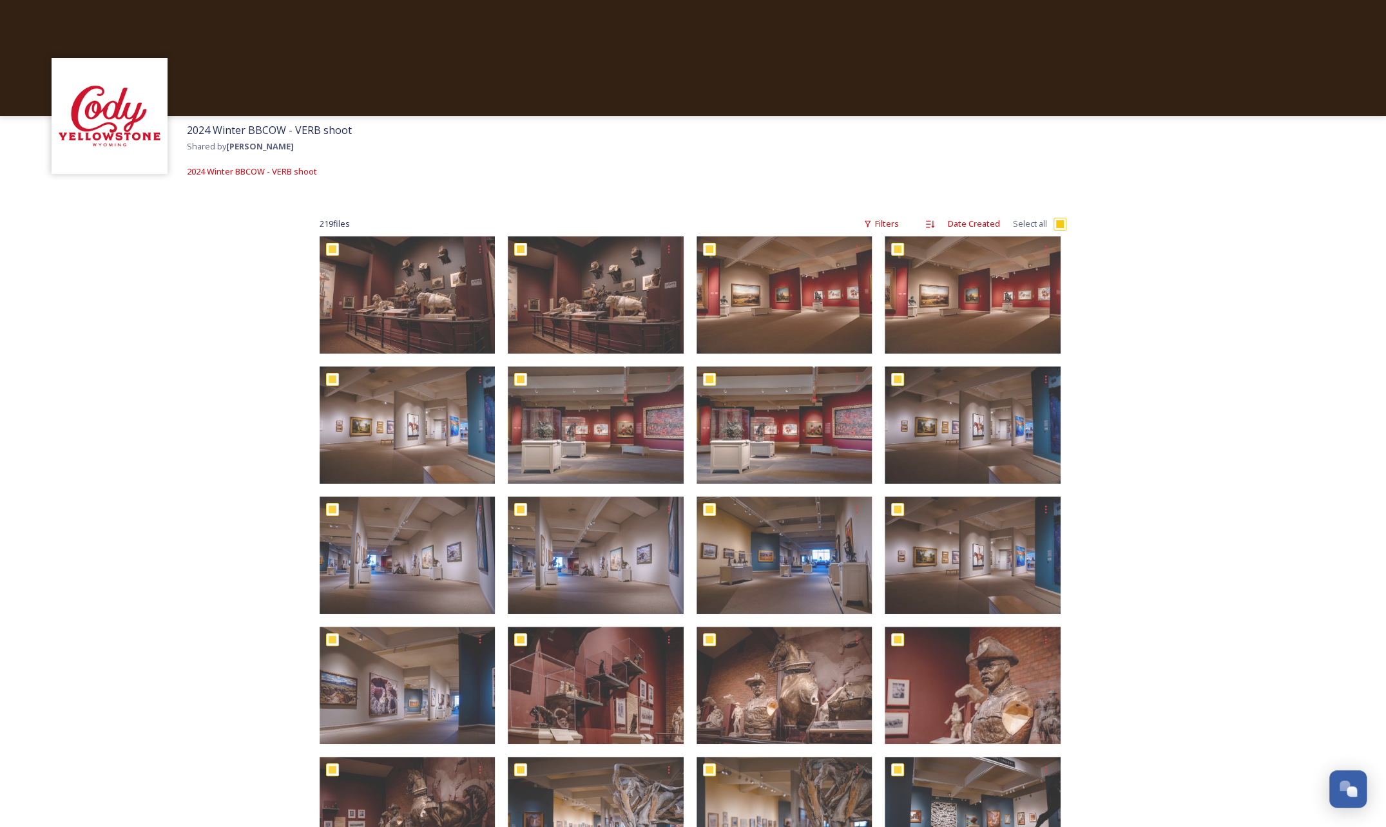
checkbox input "true"
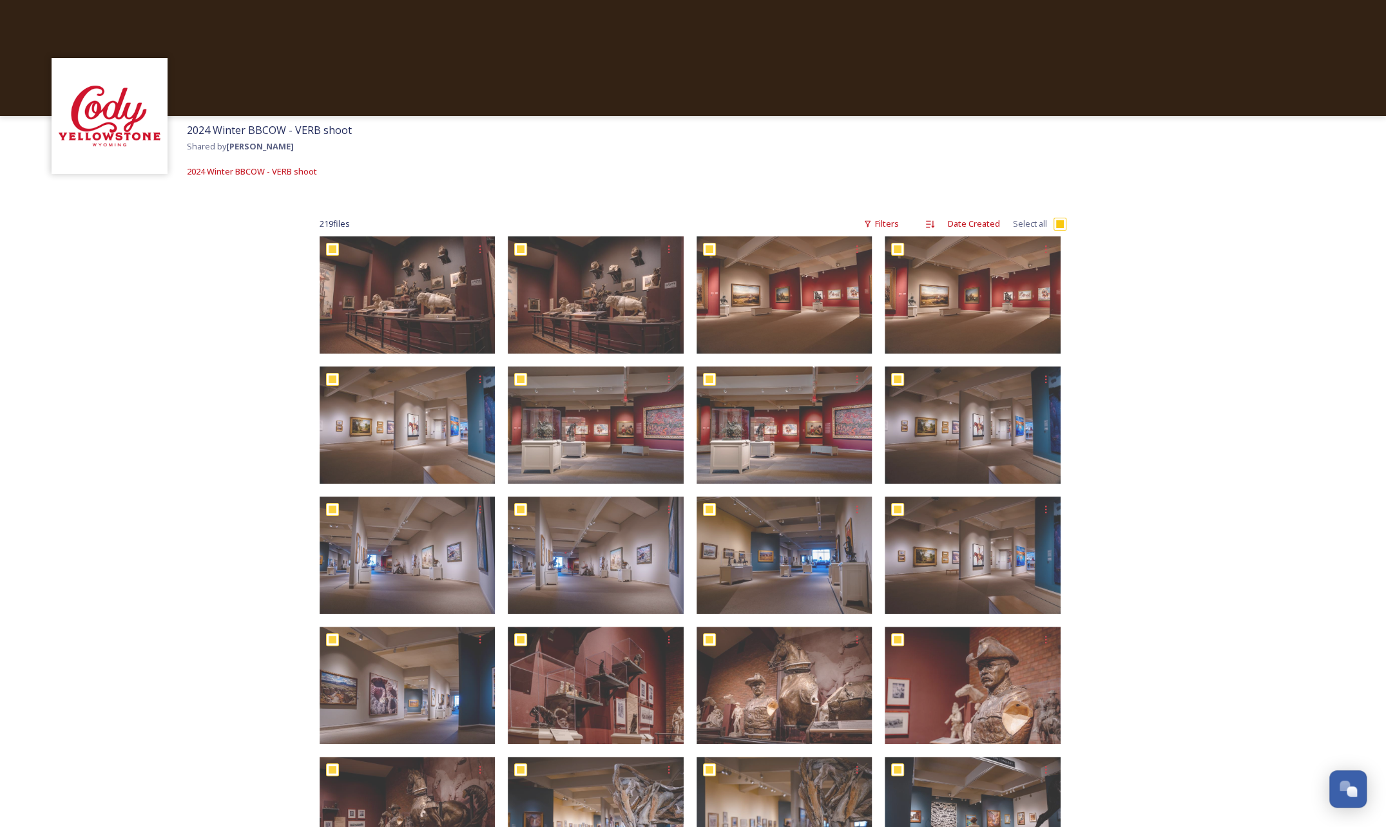
checkbox input "true"
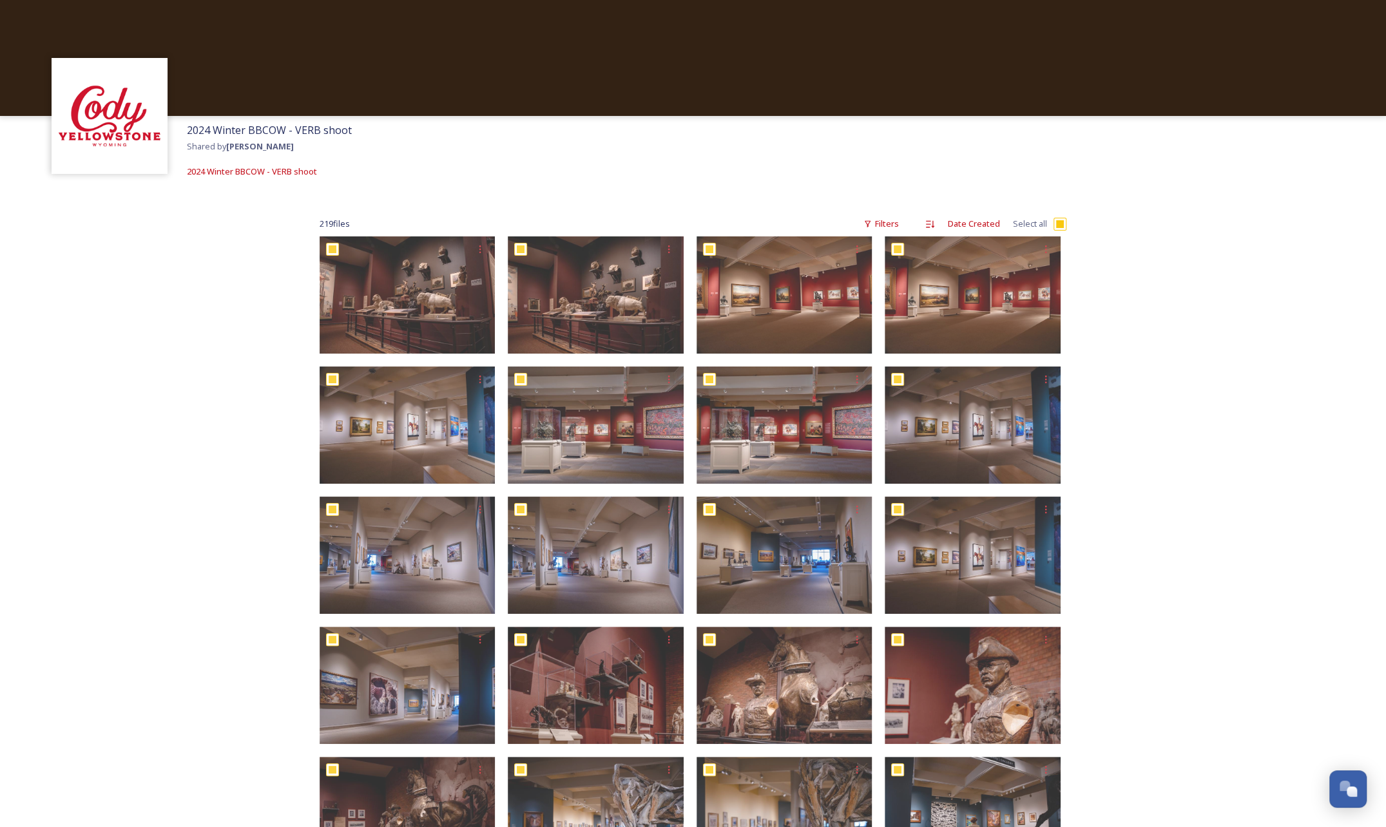
checkbox input "true"
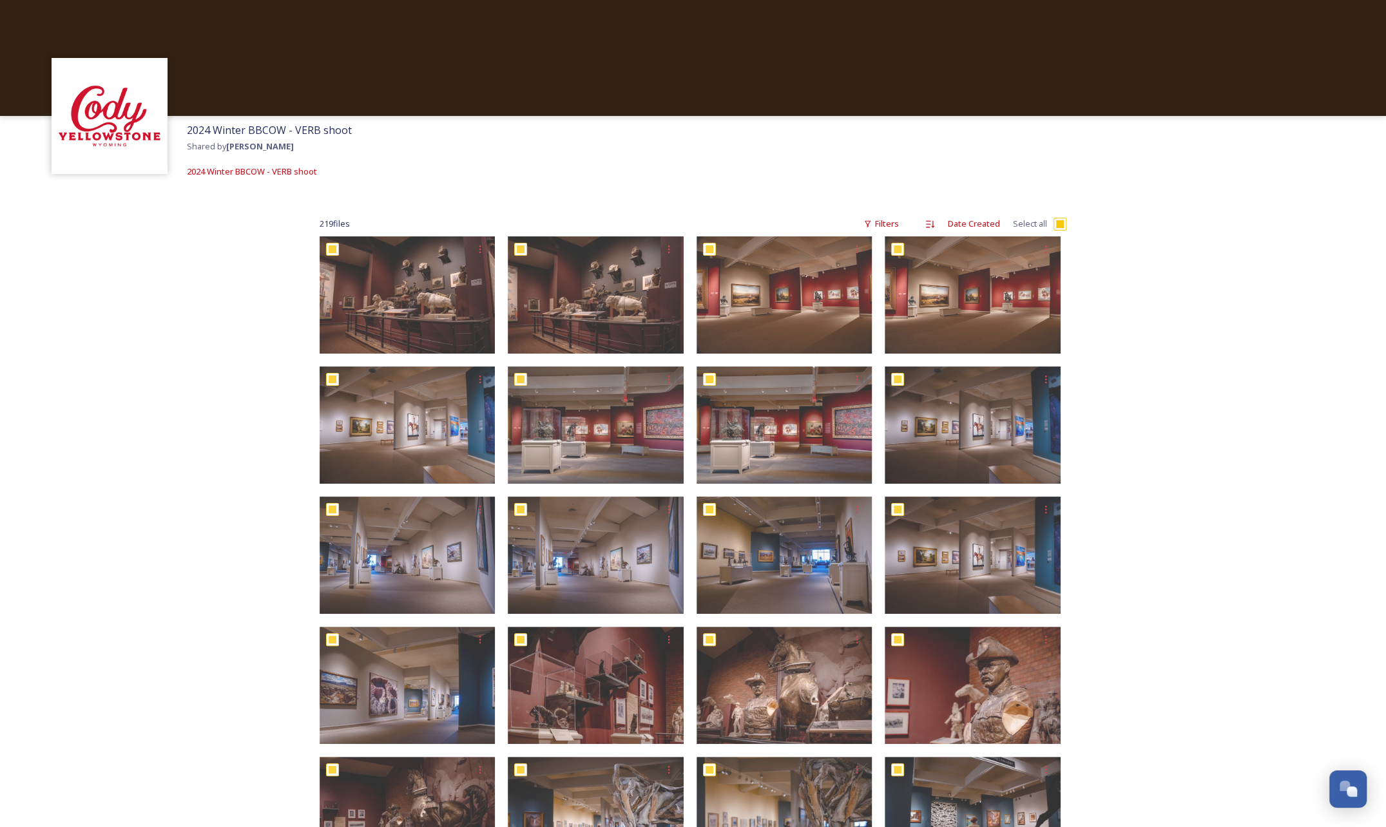
checkbox input "true"
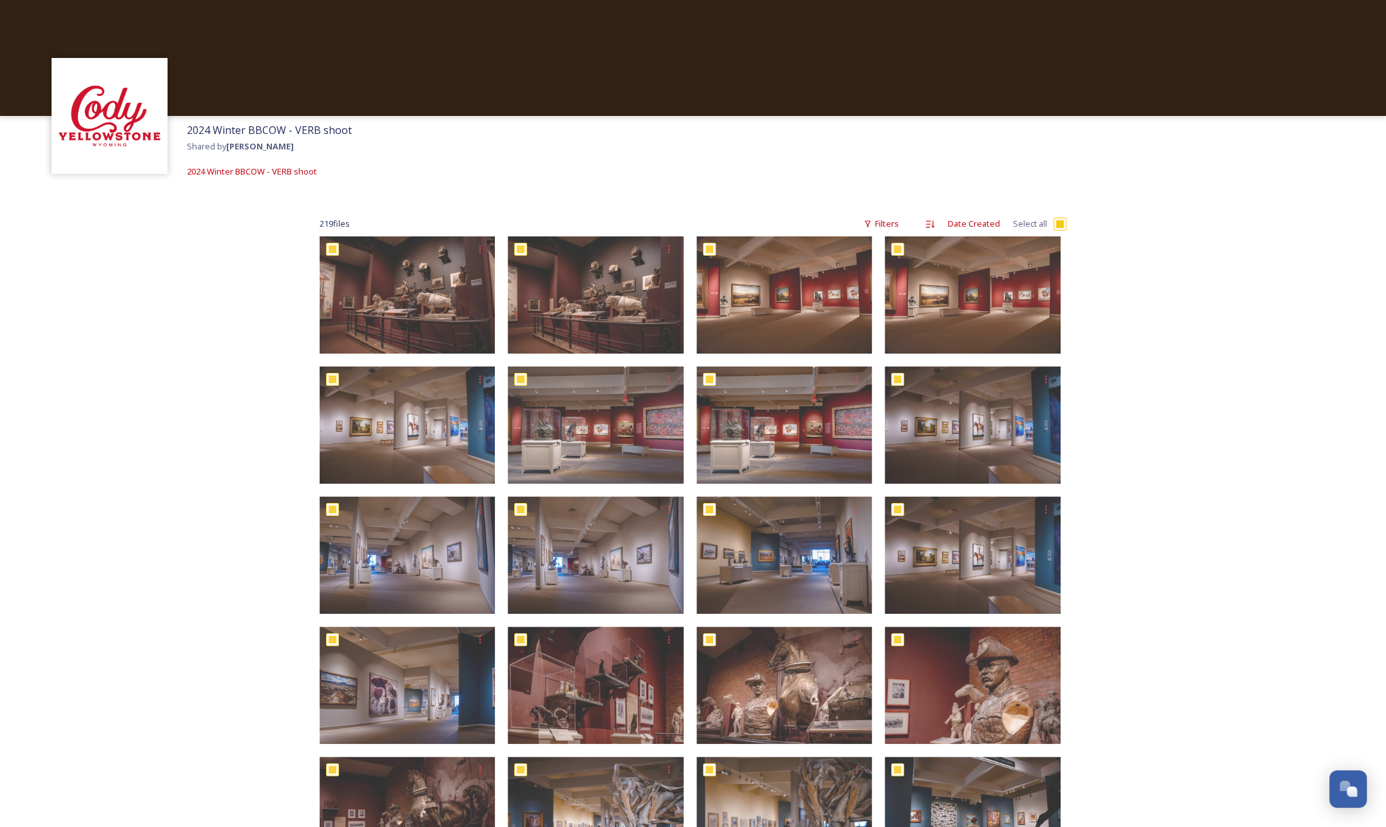
checkbox input "true"
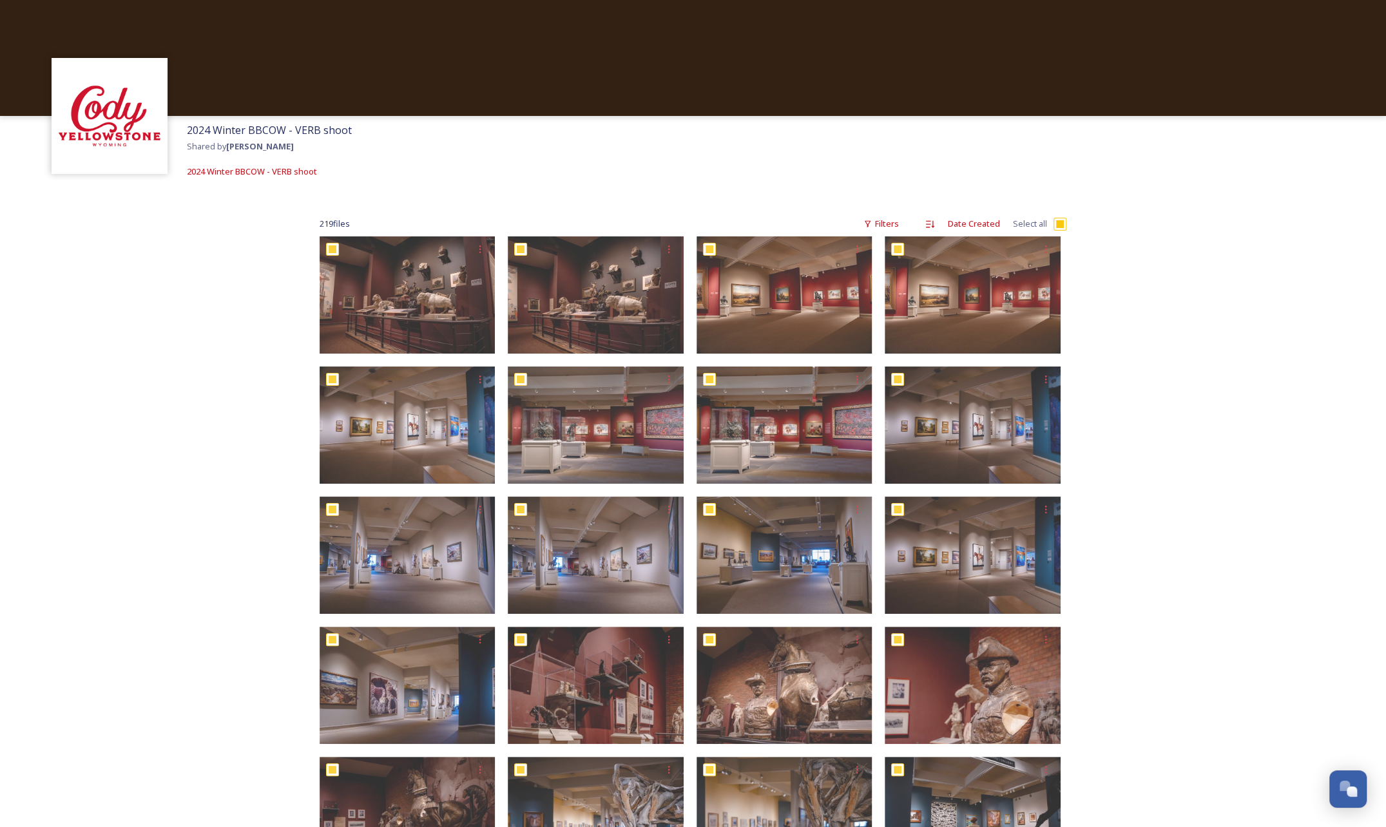
checkbox input "true"
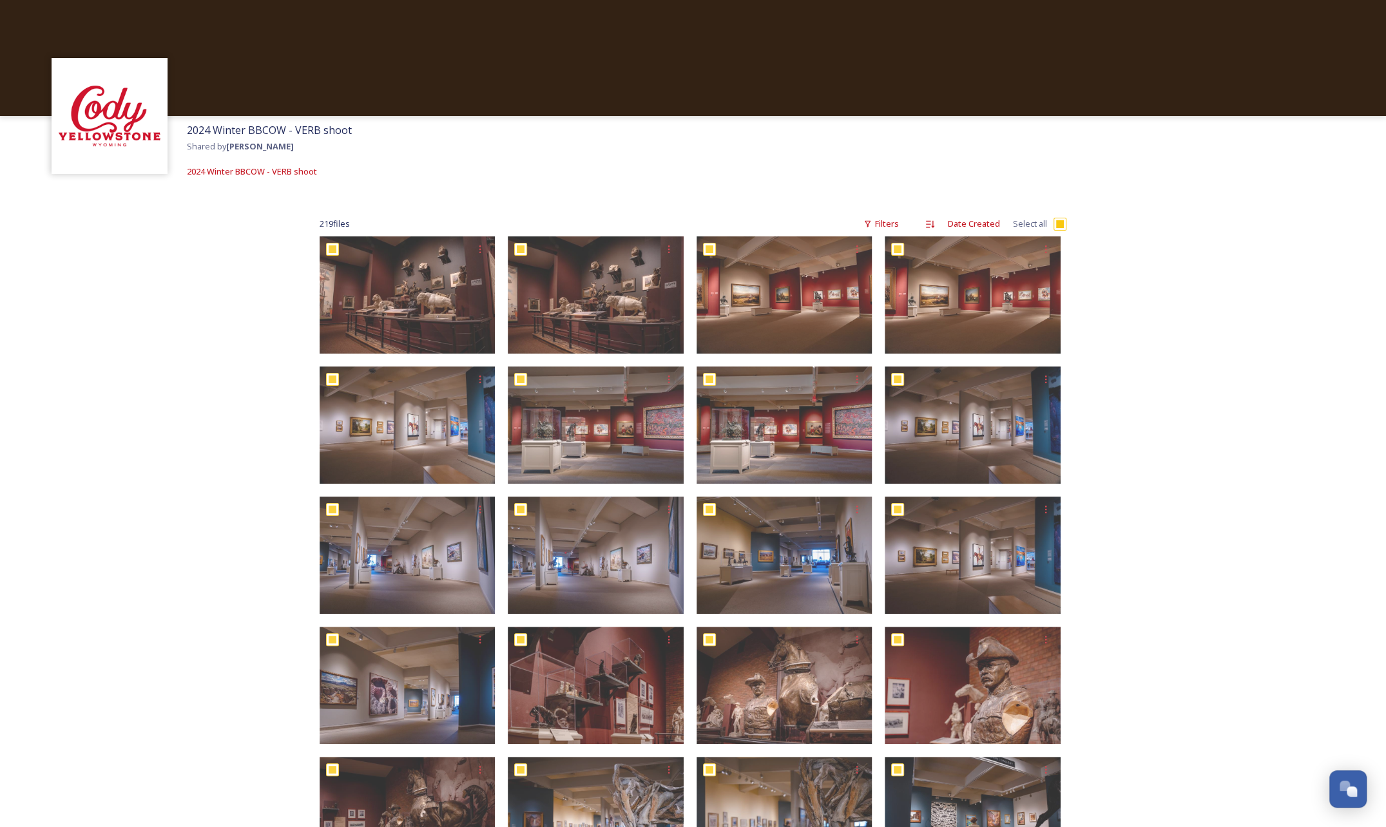
checkbox input "true"
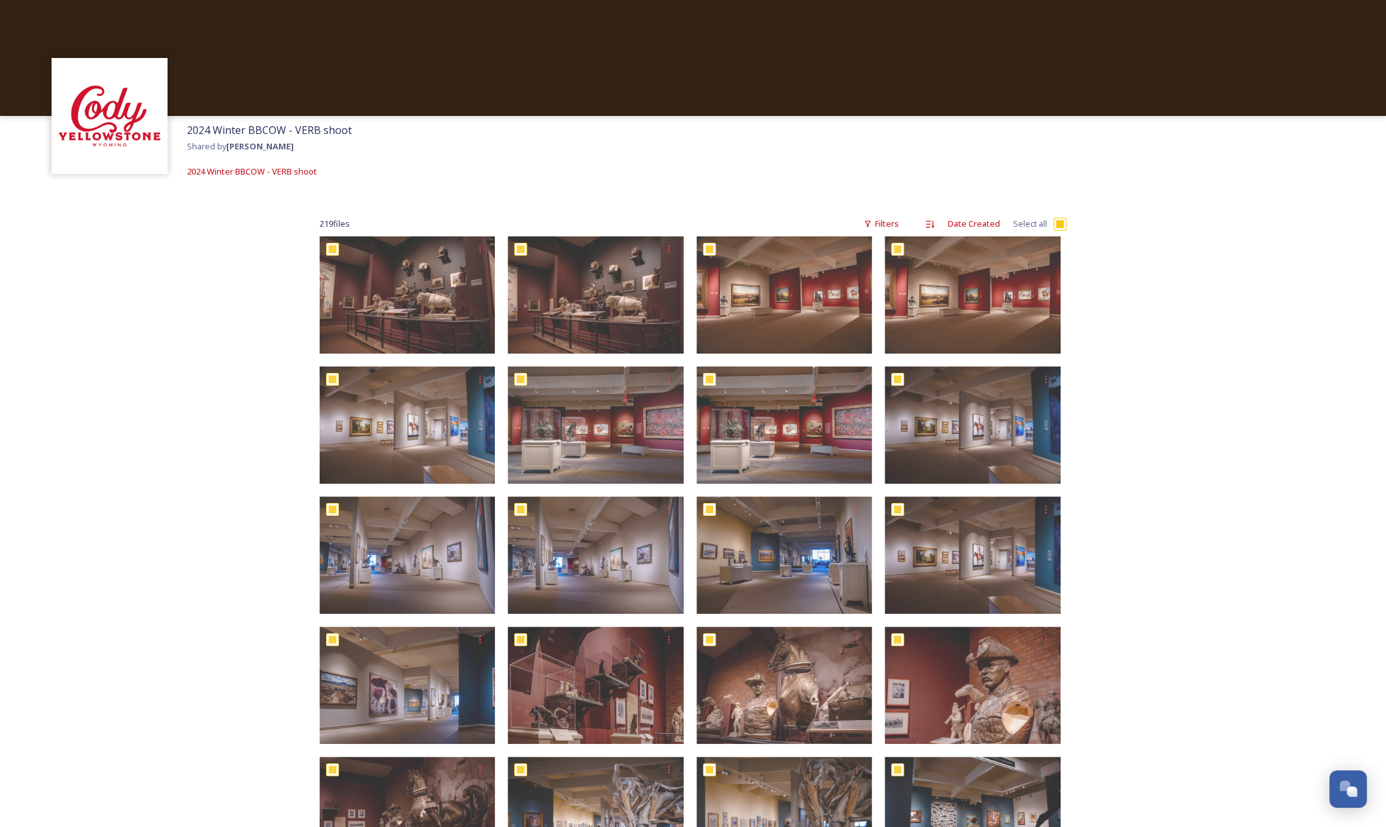
checkbox input "true"
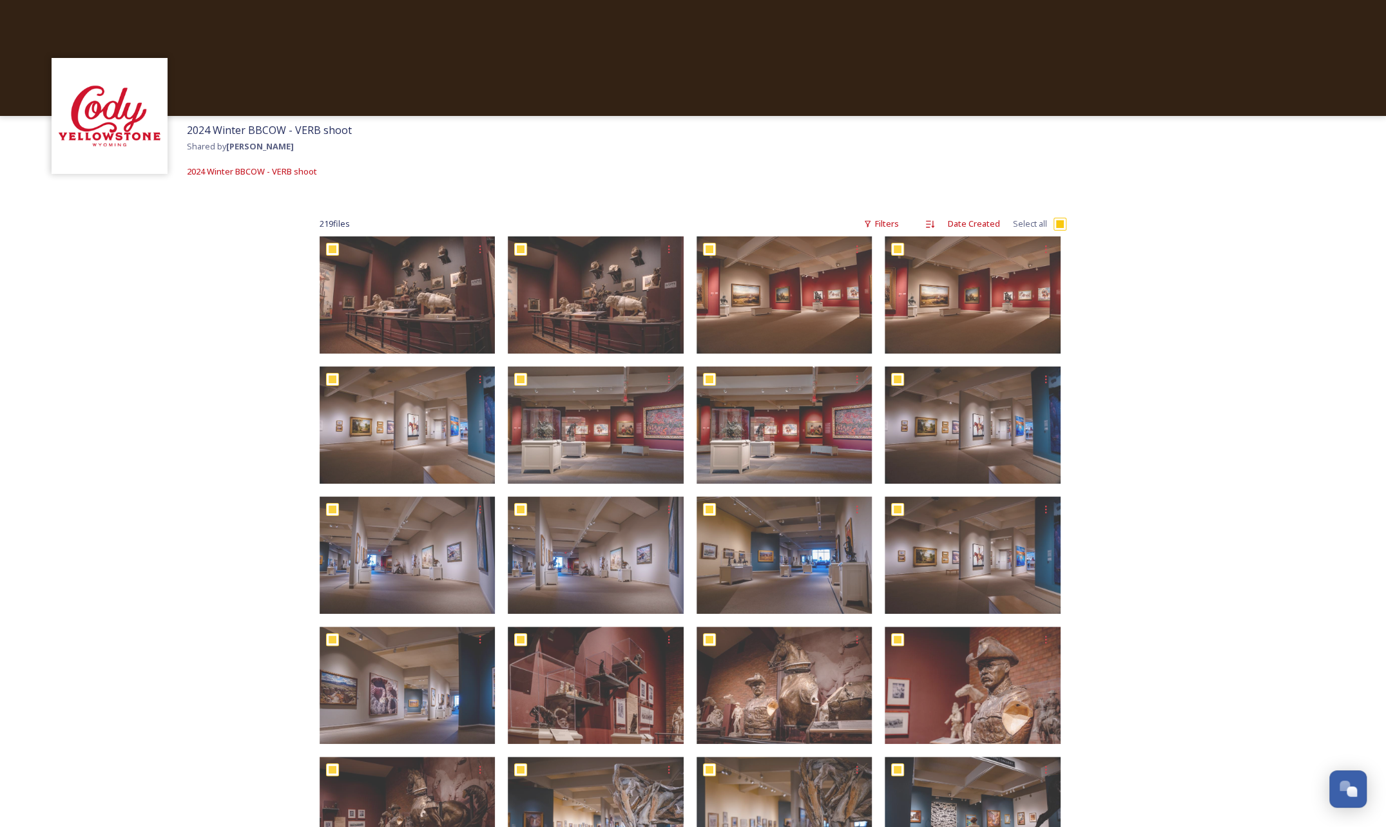
checkbox input "true"
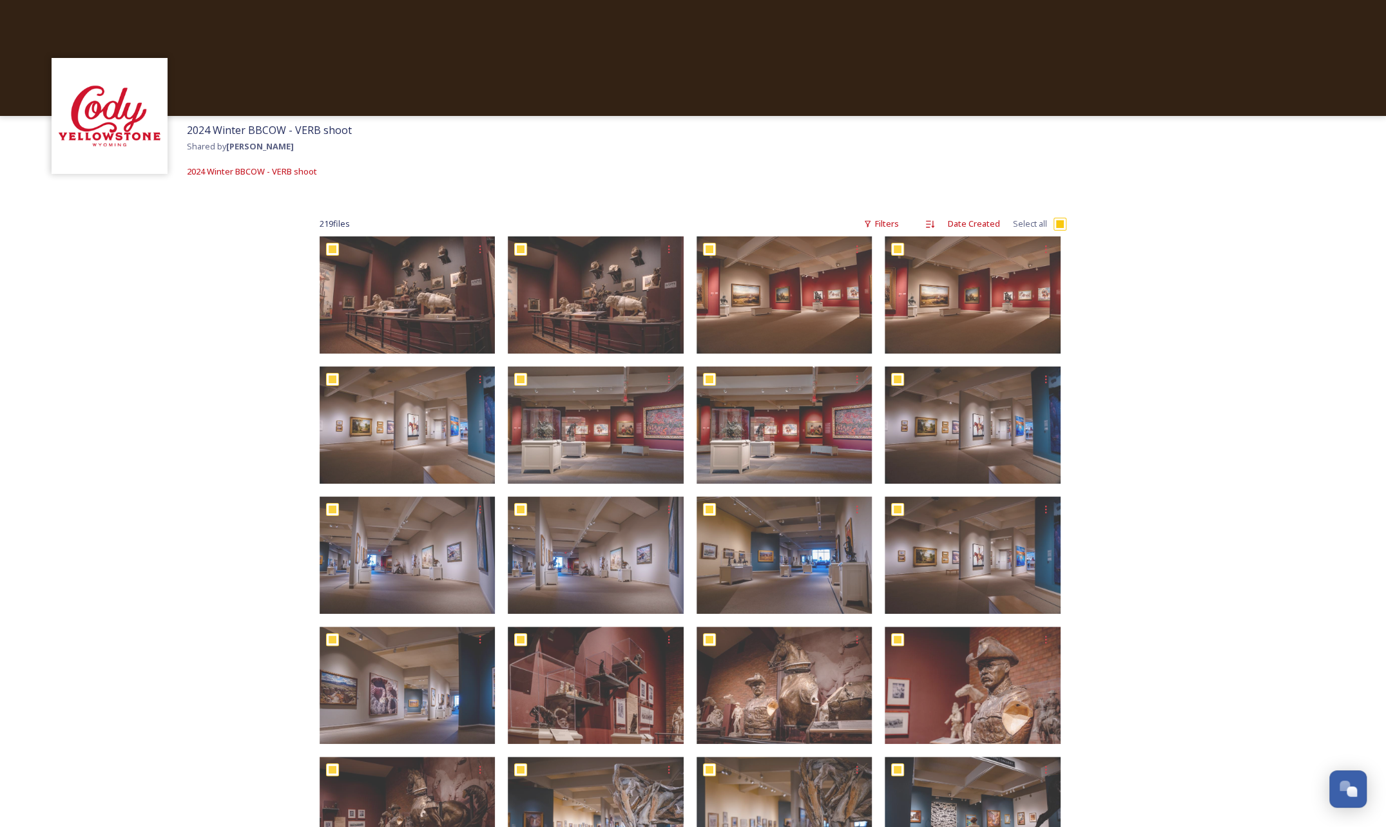
checkbox input "true"
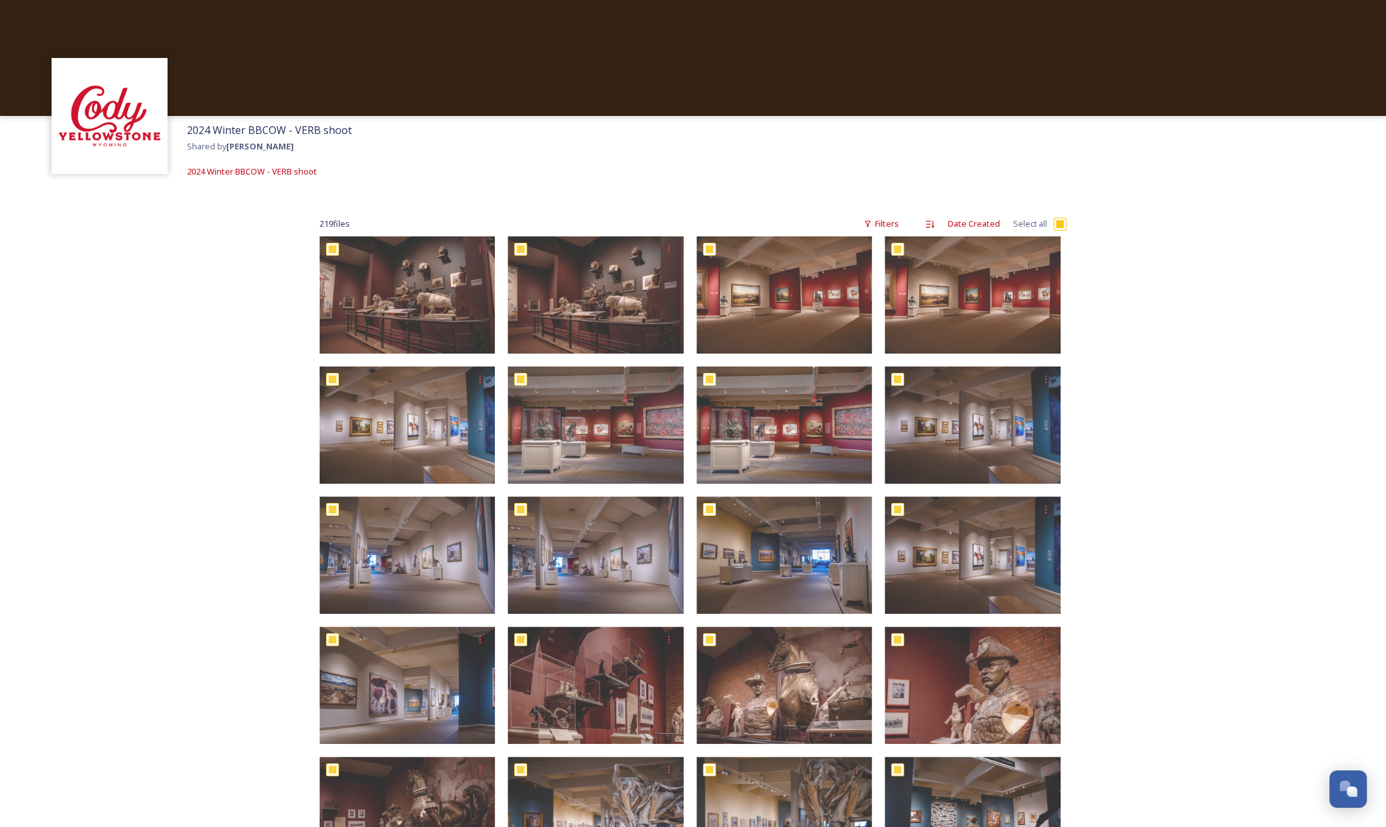
checkbox input "true"
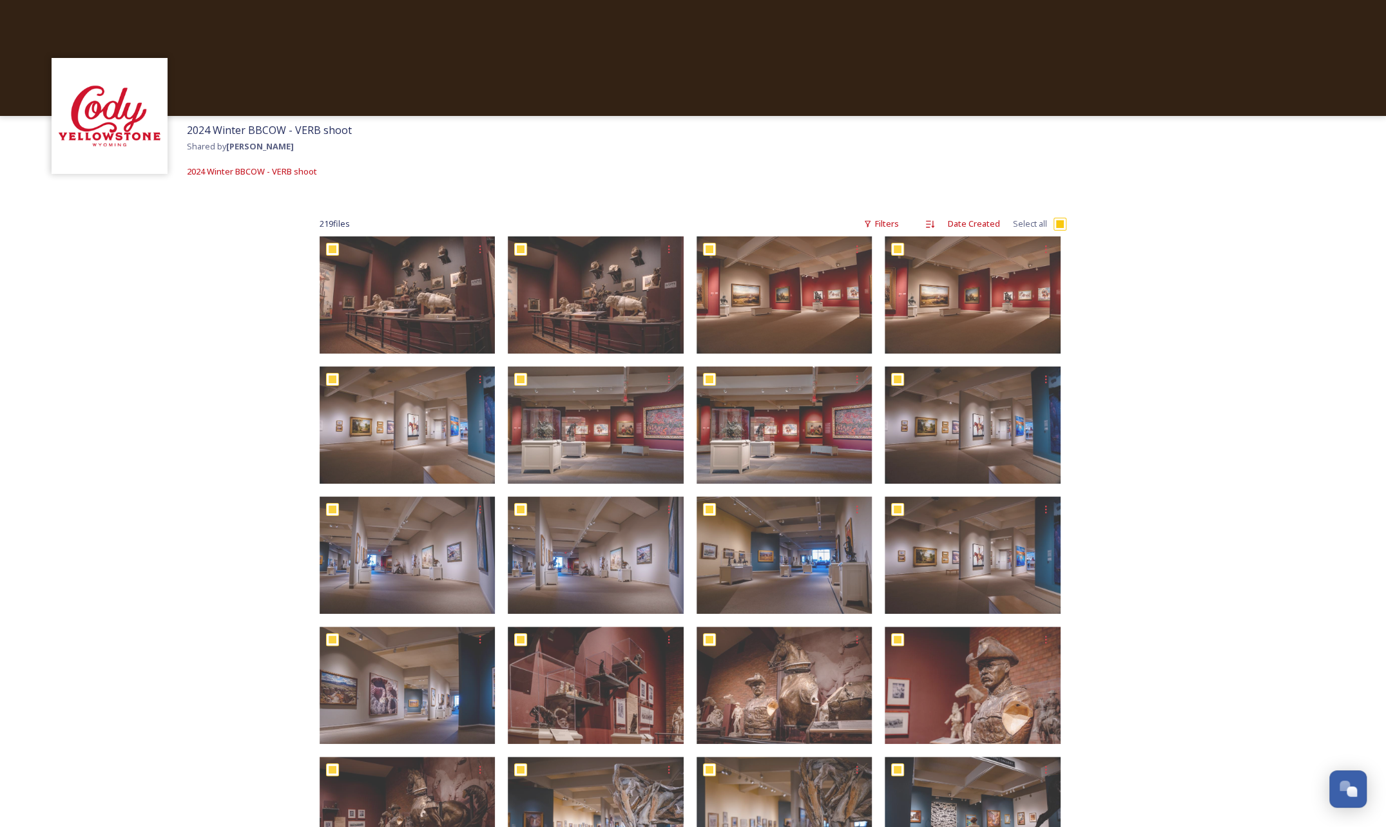
checkbox input "true"
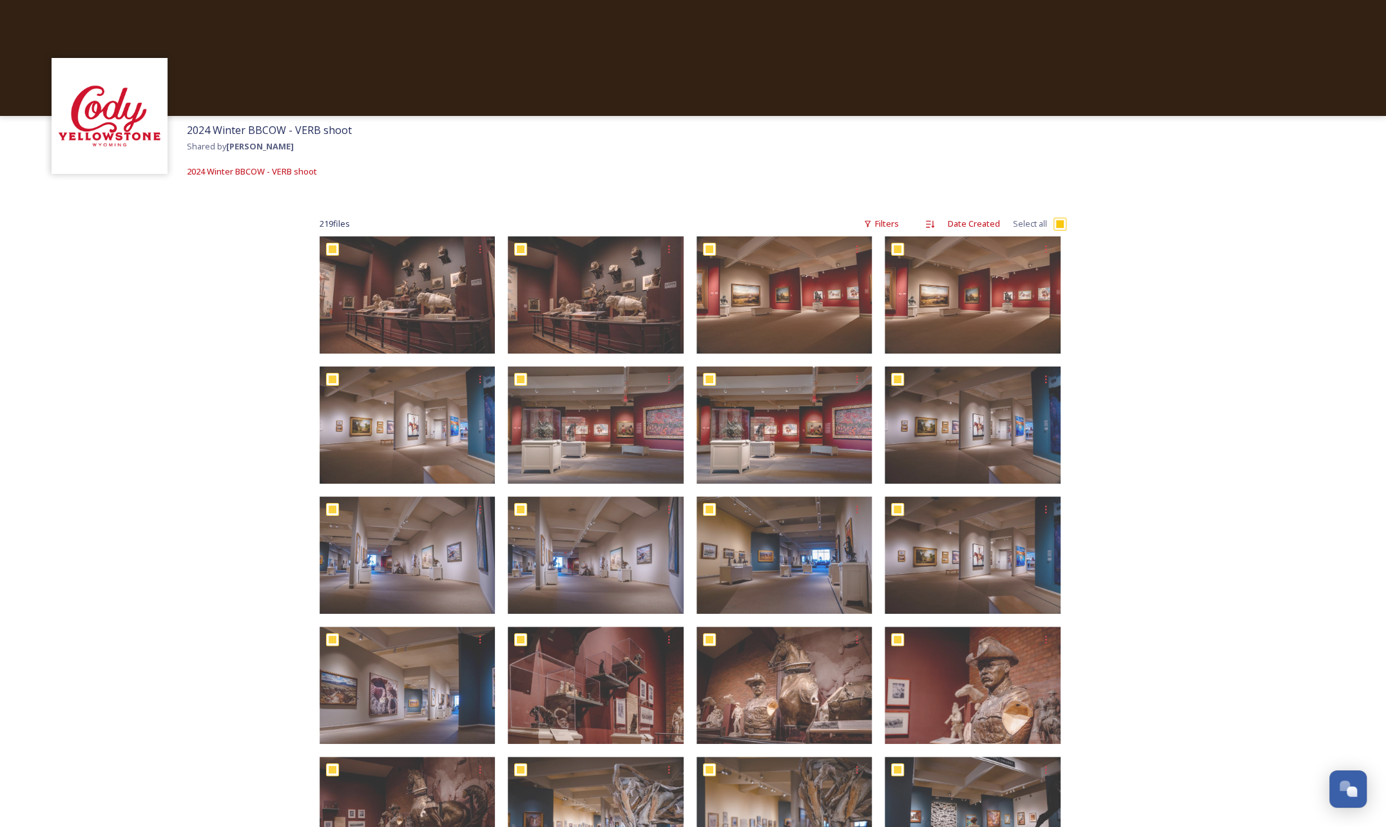
checkbox input "true"
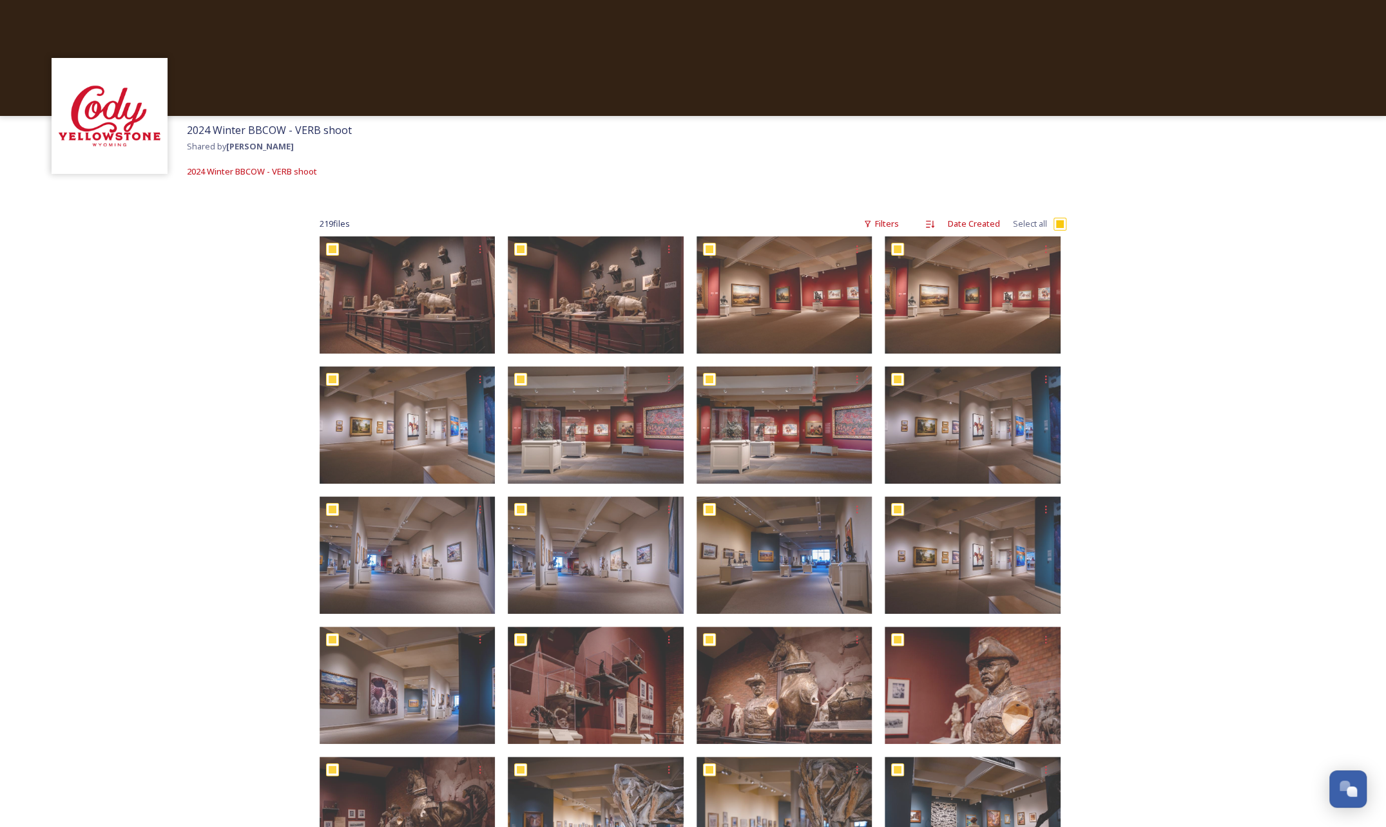
checkbox input "true"
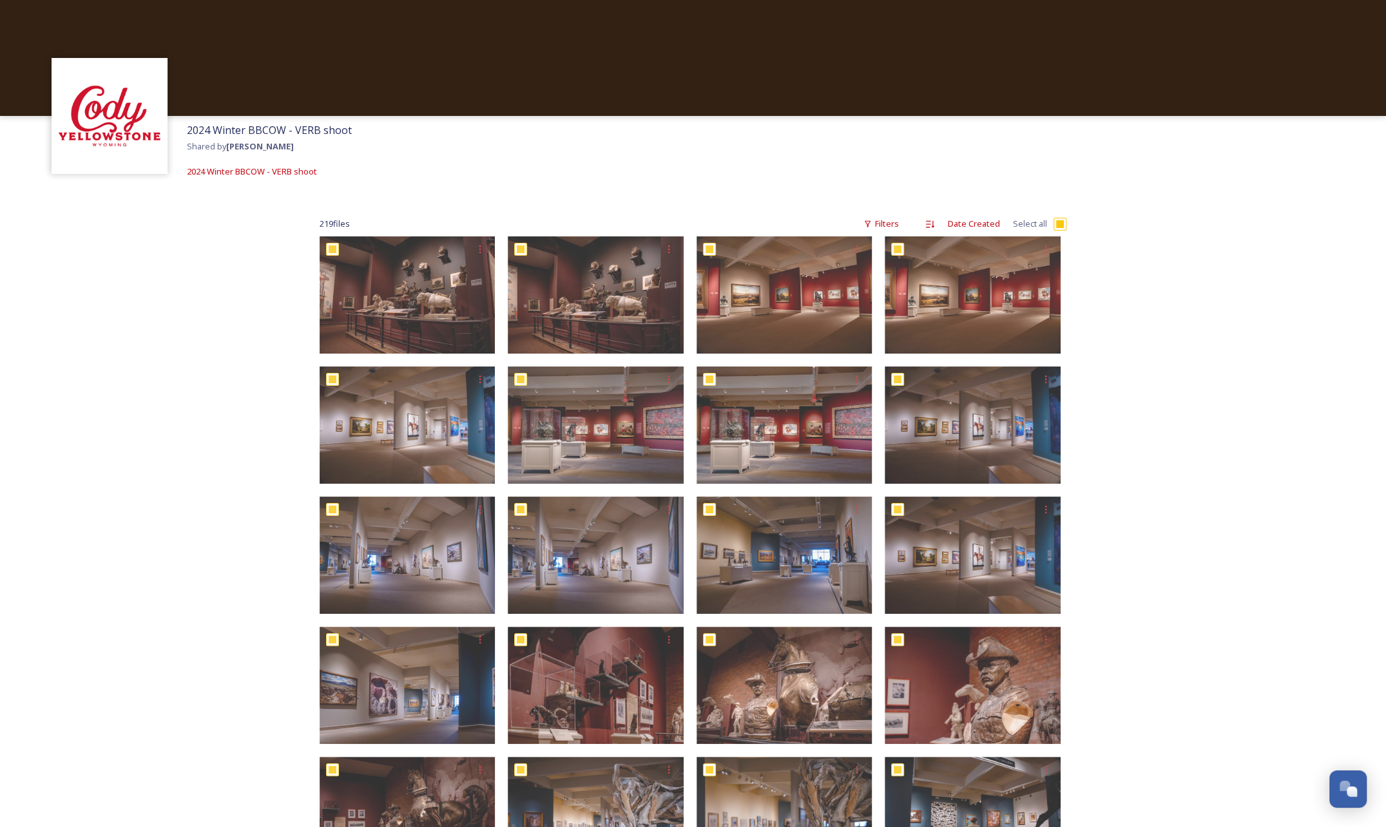
checkbox input "true"
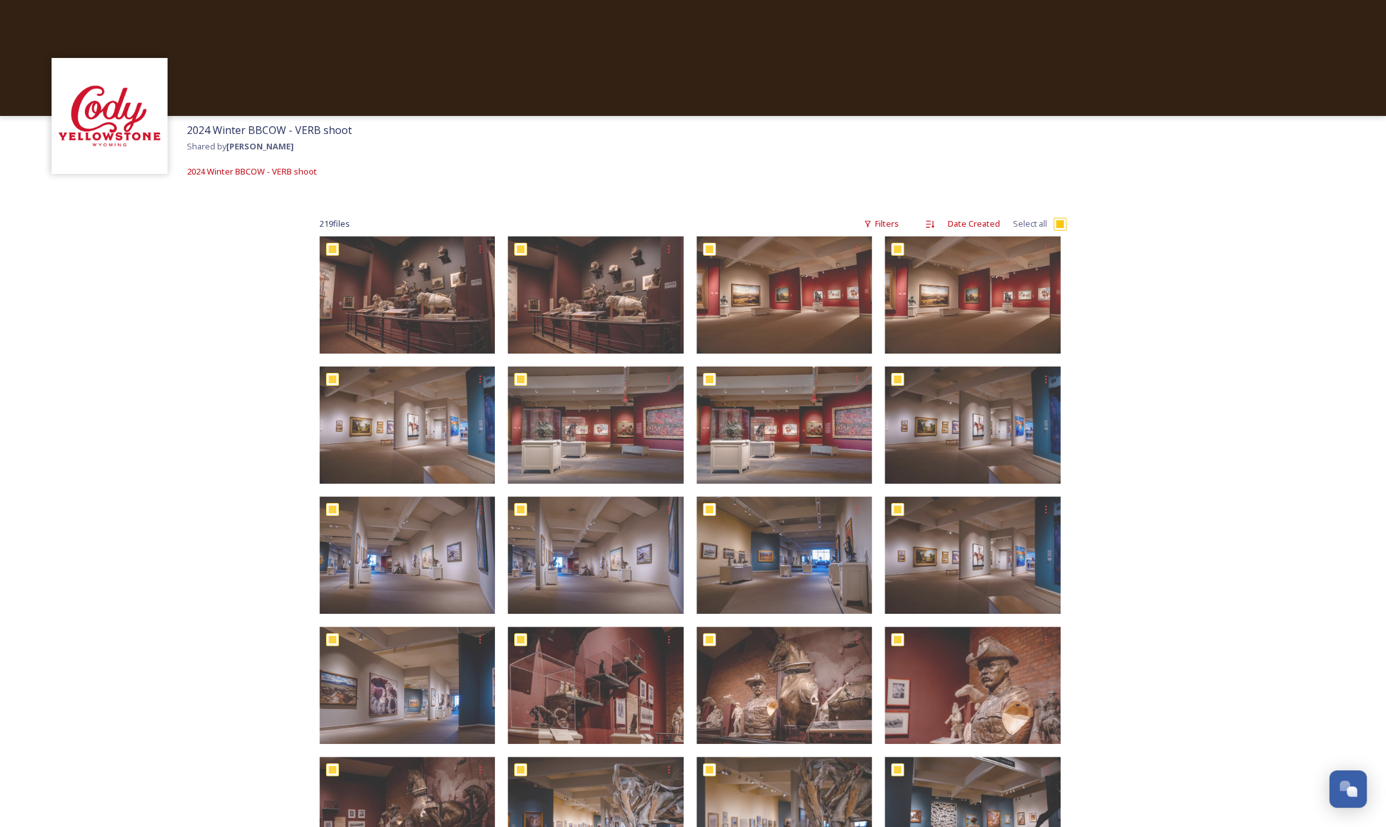
checkbox input "true"
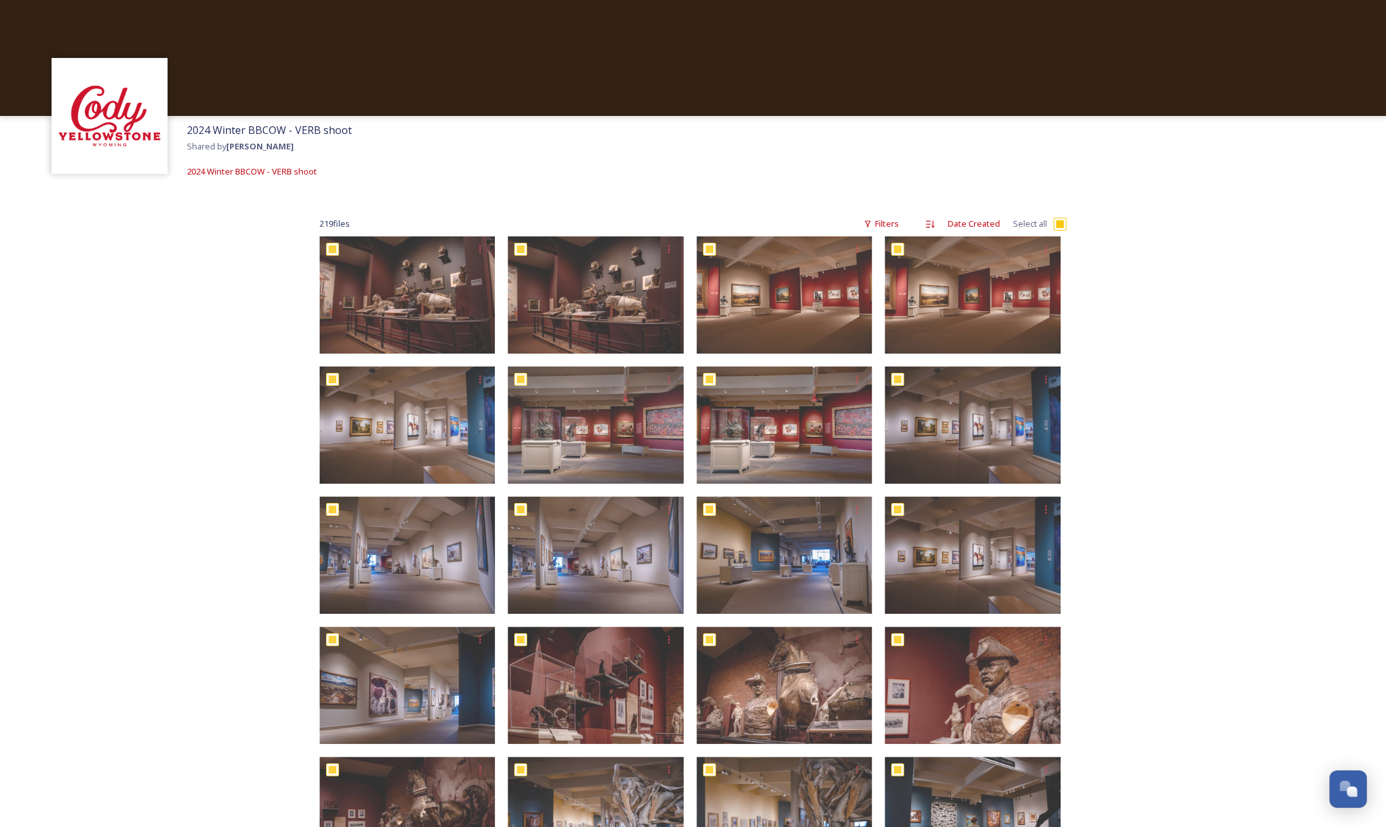
checkbox input "true"
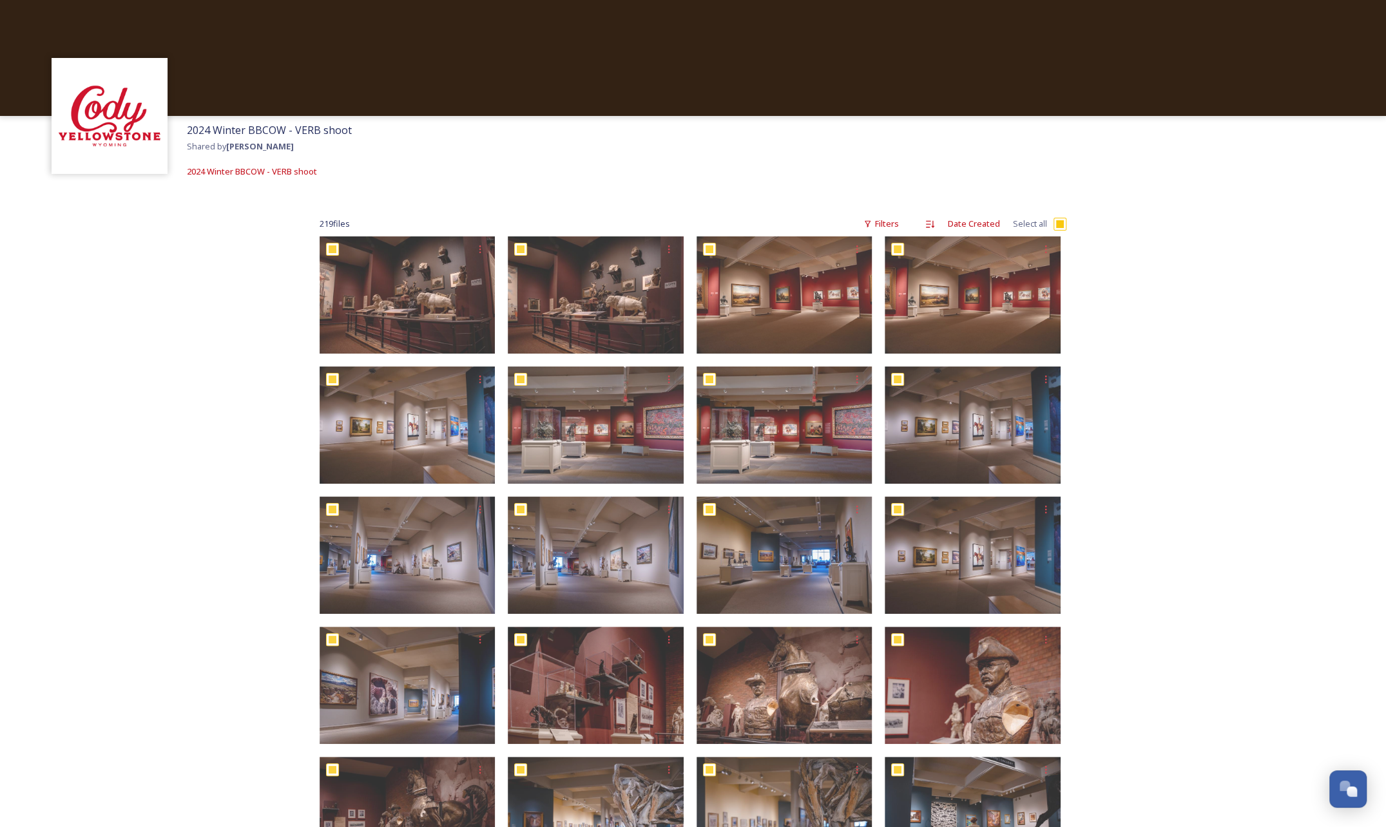
checkbox input "true"
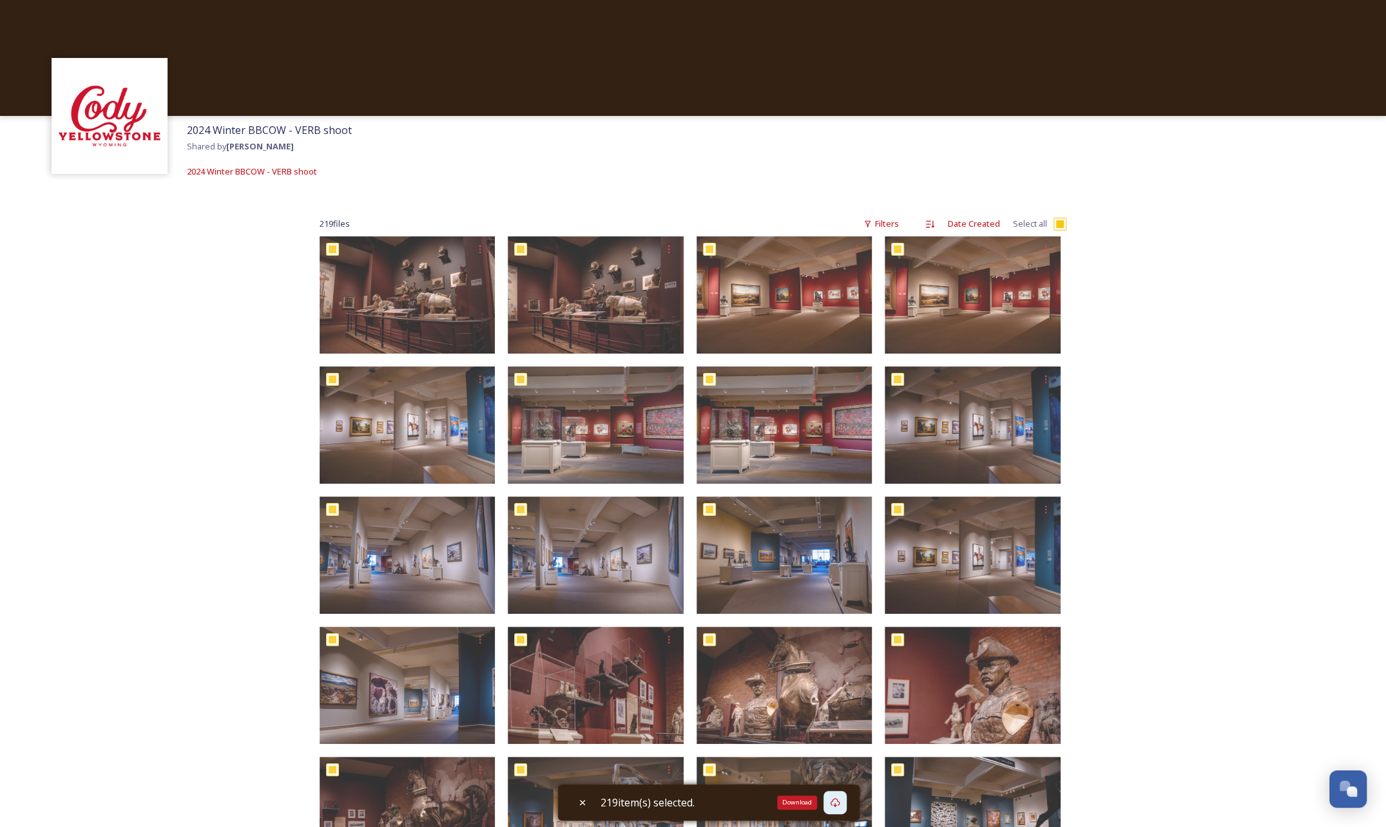
click at [844, 804] on div "Download" at bounding box center [835, 802] width 23 height 23
